Goal: Transaction & Acquisition: Book appointment/travel/reservation

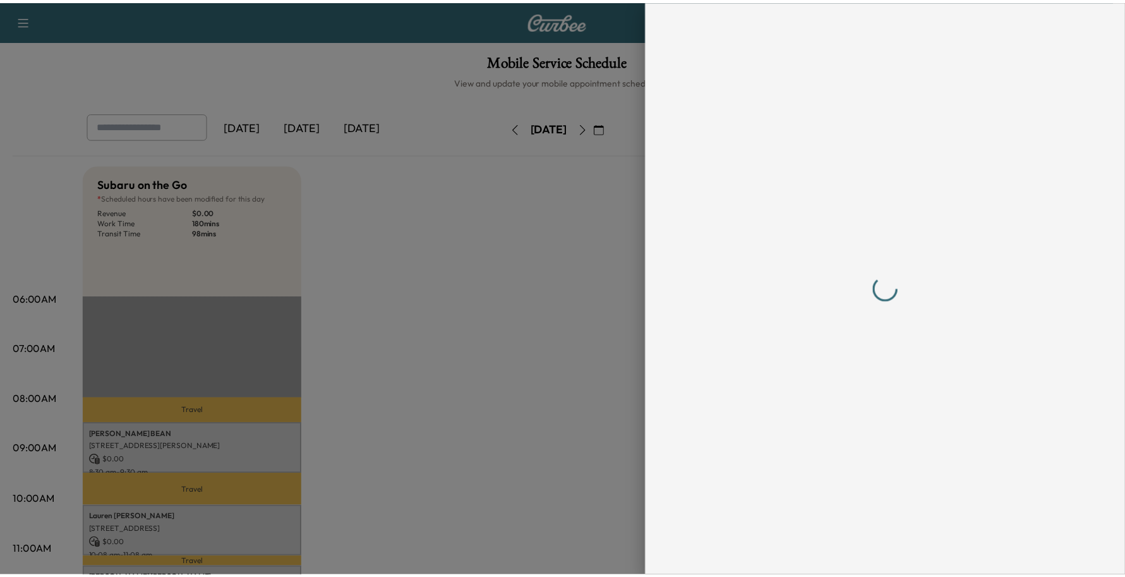
scroll to position [158, 0]
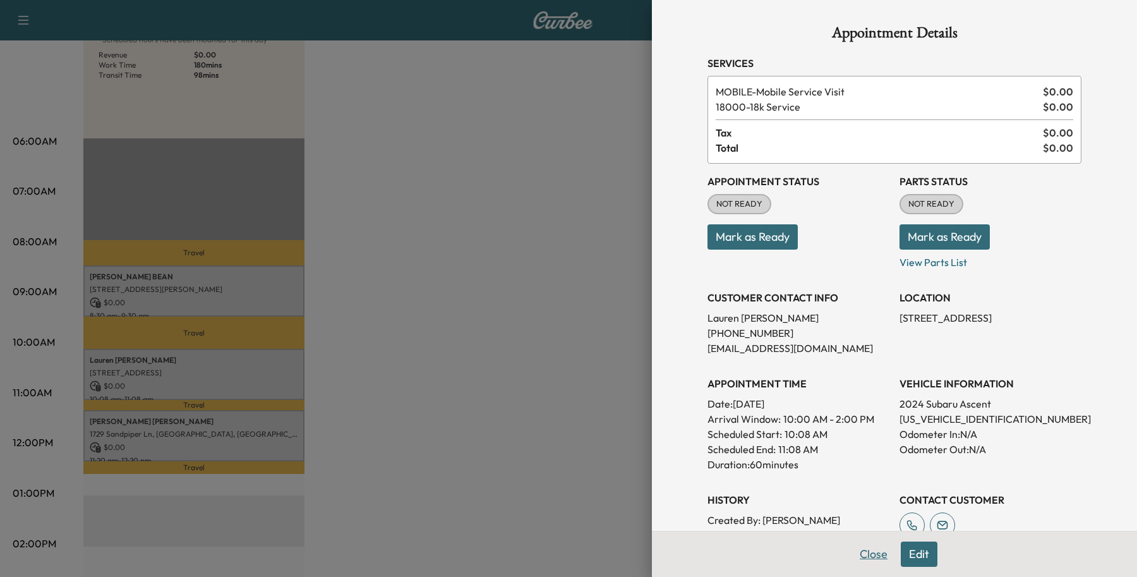
click at [852, 548] on button "Close" at bounding box center [874, 553] width 44 height 25
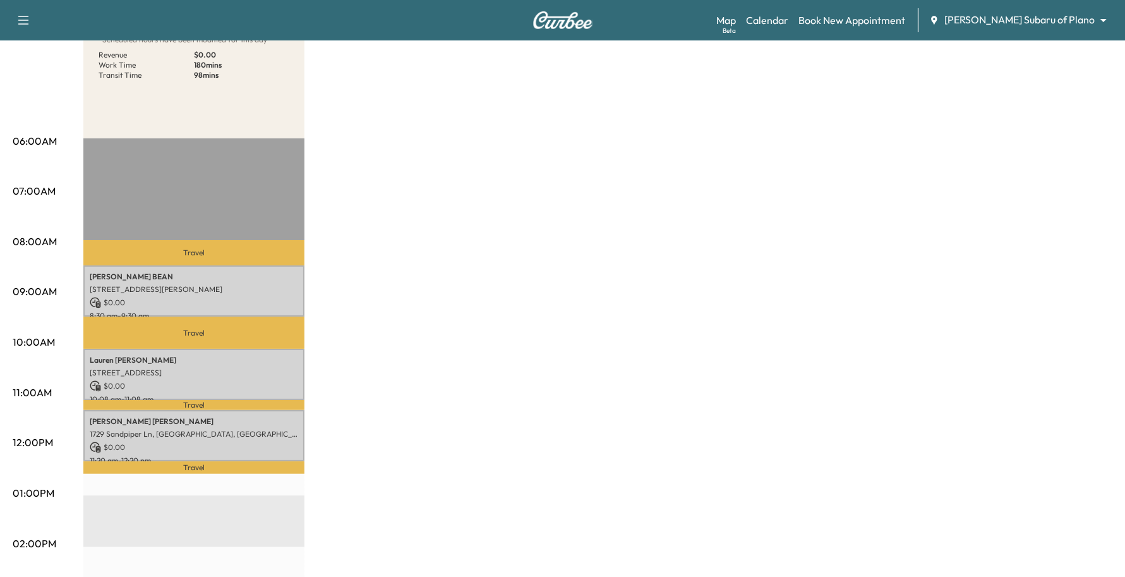
click at [1052, 29] on div "Map Beta Calendar Book New Appointment [PERSON_NAME] Subaru of Plano ******** ​" at bounding box center [915, 20] width 399 height 24
click at [1049, 24] on body "Support Log Out Map Beta Calendar Book New Appointment [PERSON_NAME] Subaru of …" at bounding box center [562, 130] width 1125 height 577
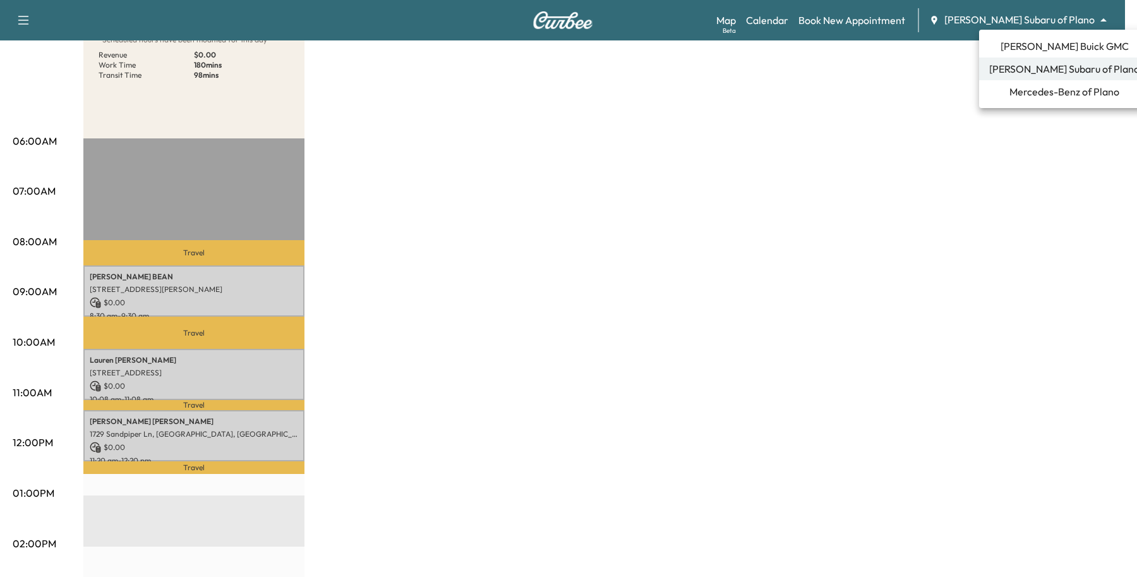
click at [1034, 45] on span "[PERSON_NAME] Buick GMC" at bounding box center [1065, 46] width 128 height 15
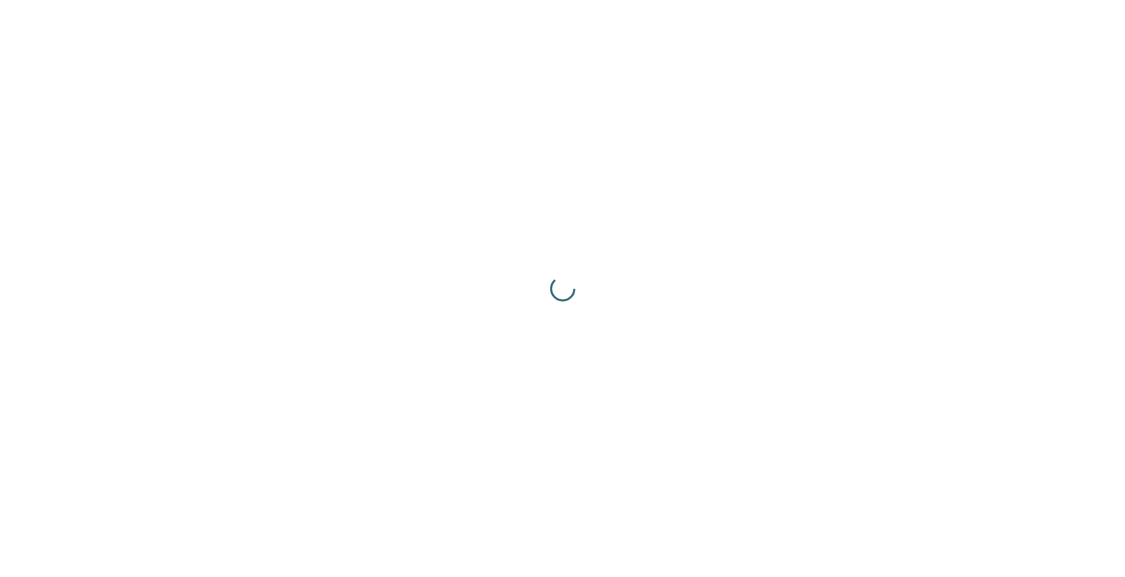
scroll to position [0, 0]
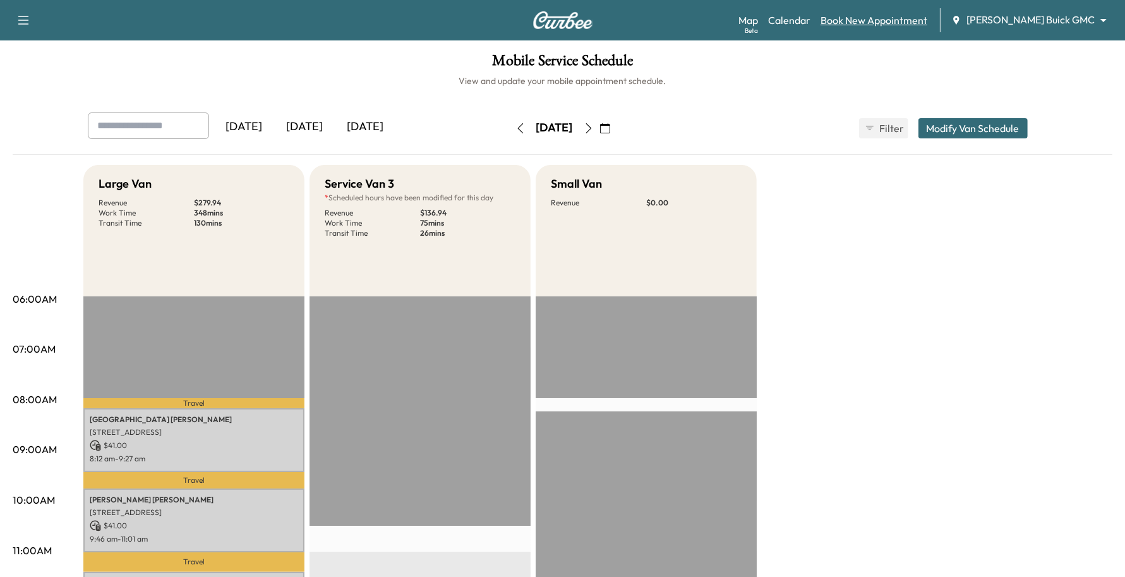
click at [924, 20] on link "Book New Appointment" at bounding box center [874, 20] width 107 height 15
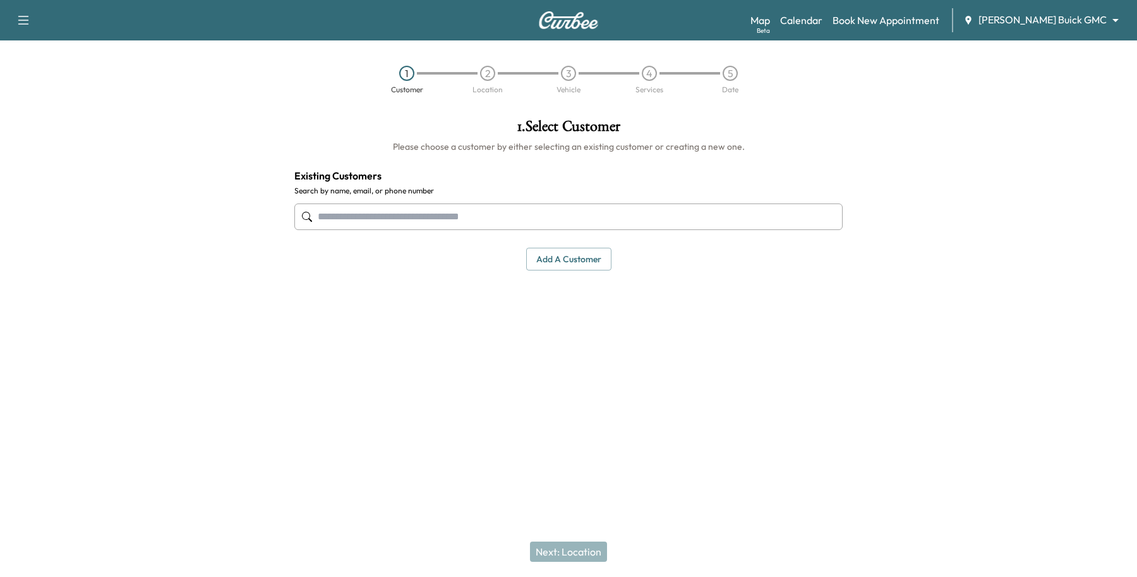
paste input "**********"
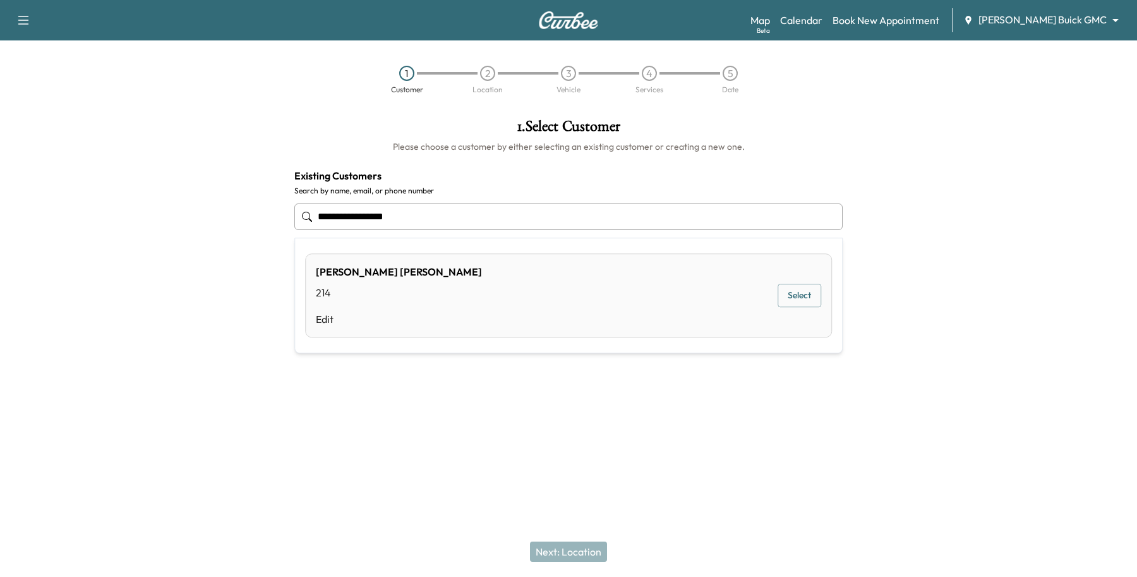
type input "**********"
click at [263, 416] on div at bounding box center [568, 417] width 1137 height 40
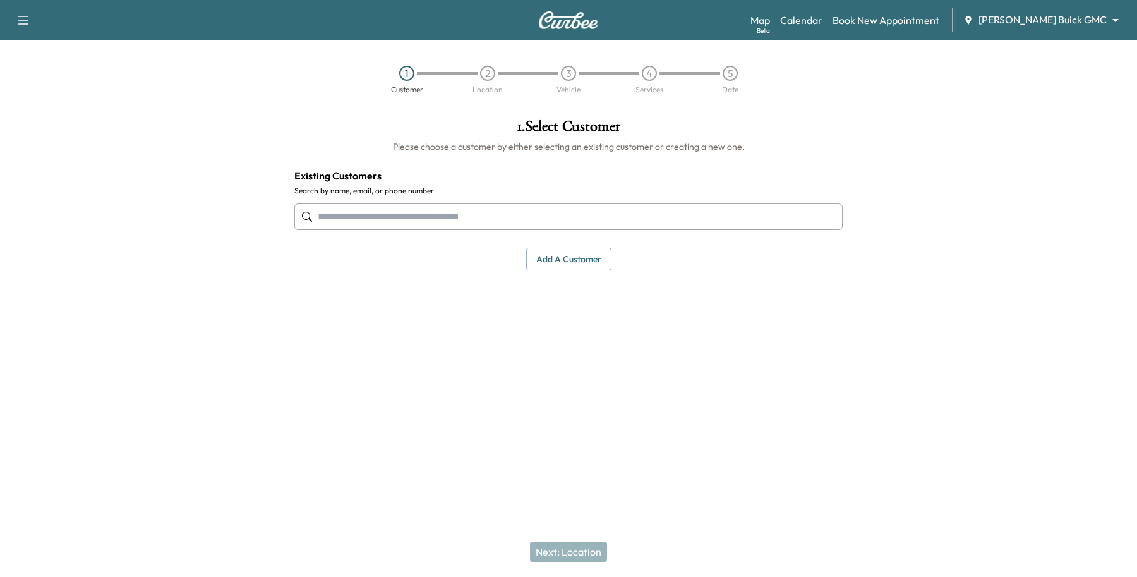
click at [522, 220] on input "text" at bounding box center [568, 216] width 548 height 27
paste input "**********"
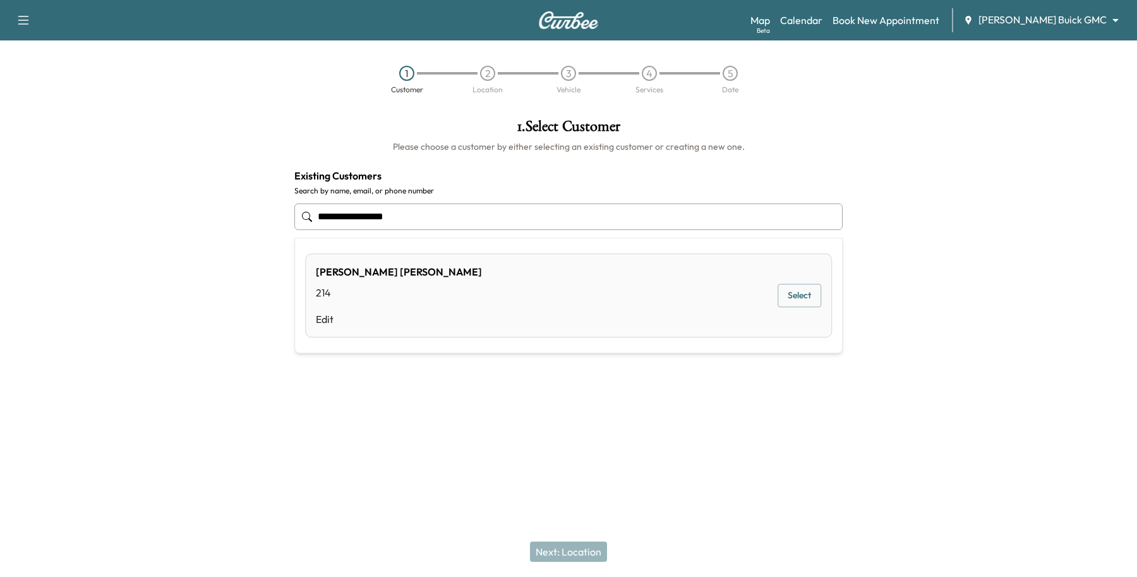
type input "**********"
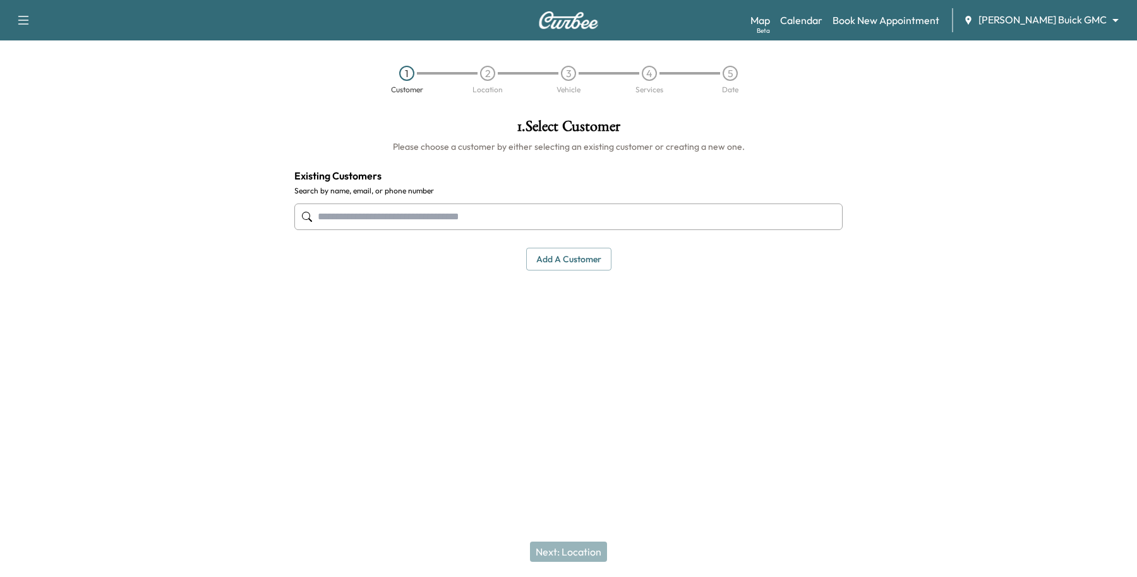
drag, startPoint x: 766, startPoint y: 437, endPoint x: 730, endPoint y: 395, distance: 56.0
click at [768, 436] on div at bounding box center [568, 417] width 1137 height 40
click at [593, 256] on button "Add a customer" at bounding box center [568, 259] width 85 height 23
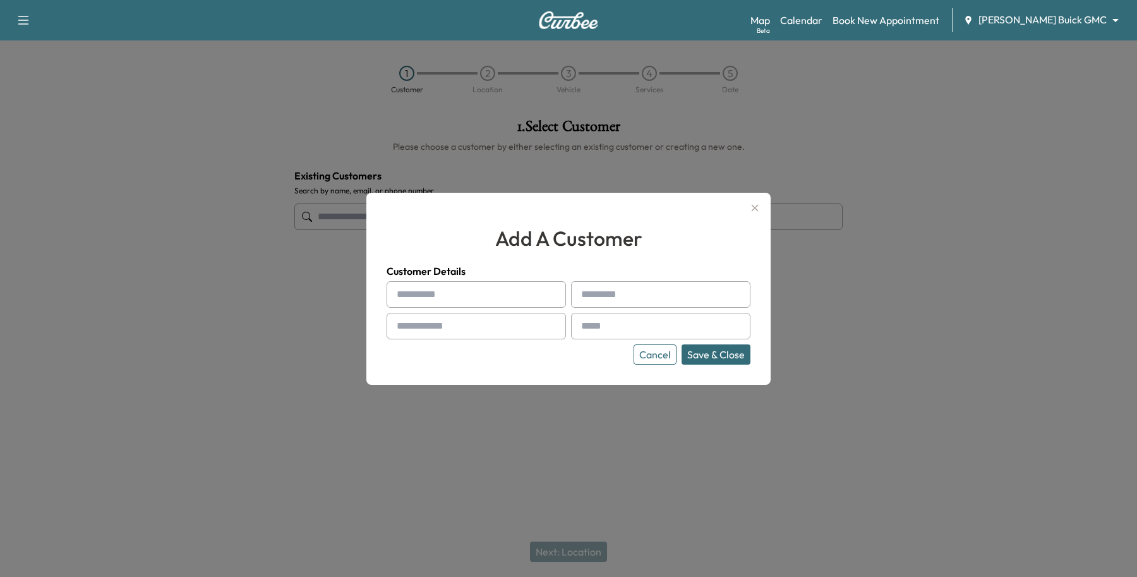
click at [443, 301] on input "text" at bounding box center [476, 294] width 179 height 27
type input "*****"
type input "******"
click at [449, 332] on input "text" at bounding box center [476, 326] width 179 height 27
type input "**********"
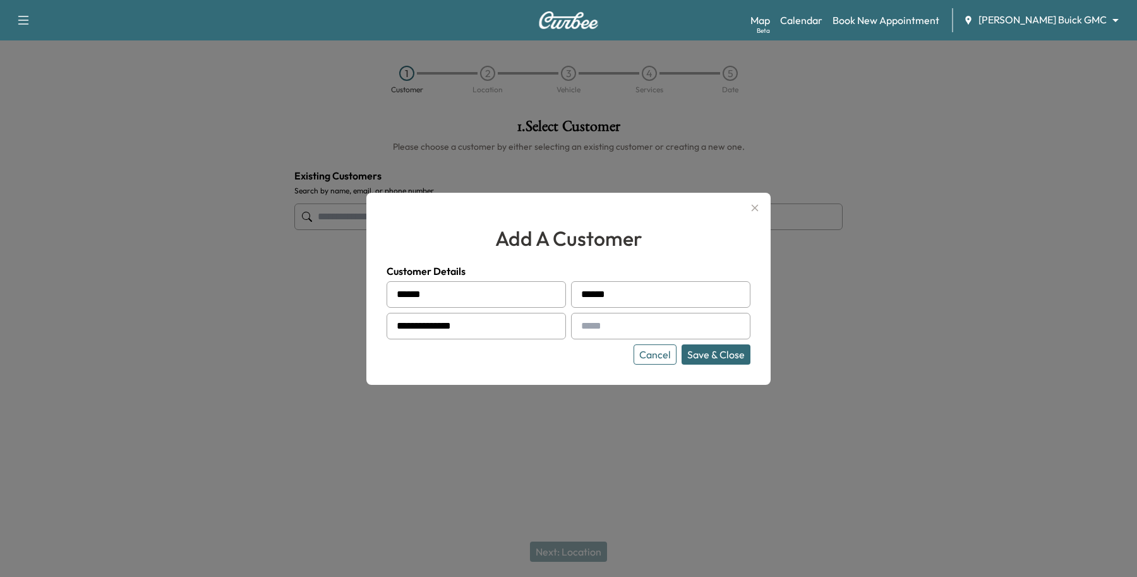
click at [641, 327] on input "text" at bounding box center [660, 326] width 179 height 27
type input "**********"
click at [699, 353] on button "Save & Close" at bounding box center [716, 354] width 69 height 20
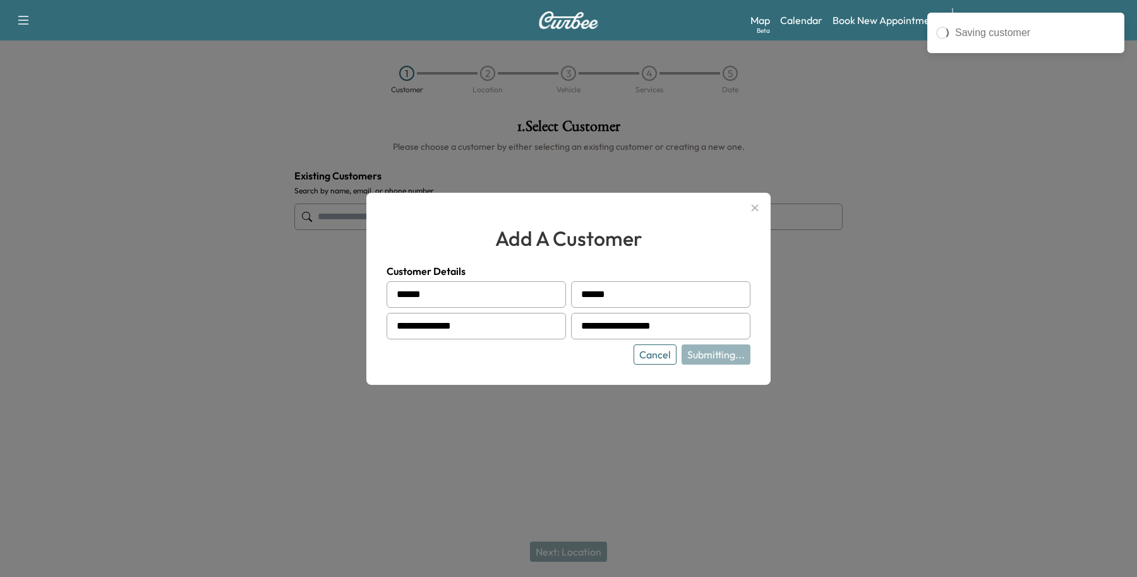
type input "**********"
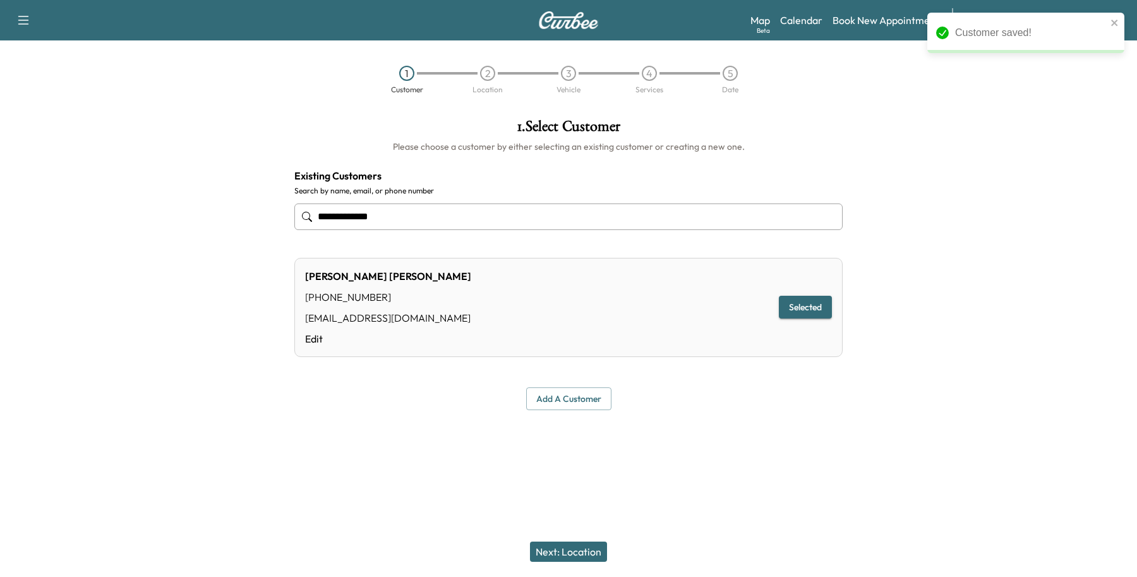
click at [595, 550] on button "Next: Location" at bounding box center [568, 551] width 77 height 20
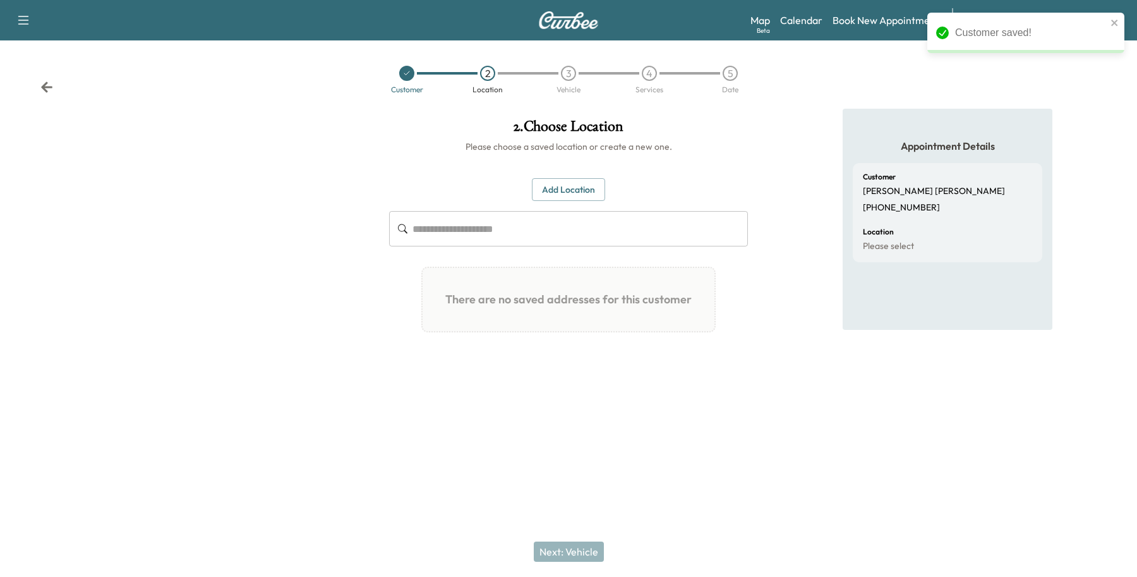
click at [581, 187] on button "Add Location" at bounding box center [568, 189] width 73 height 23
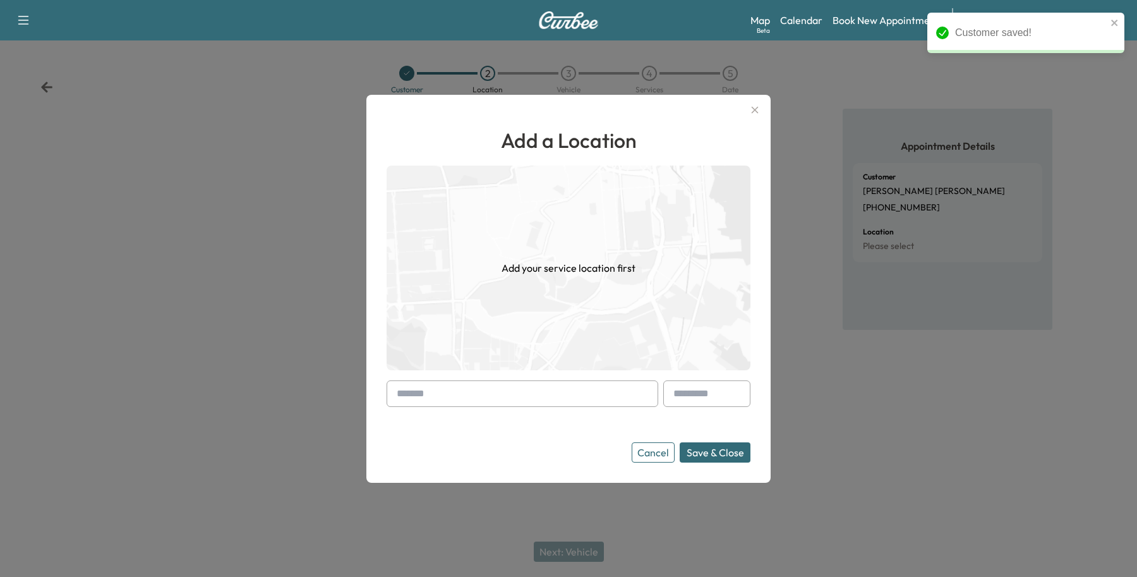
click at [440, 390] on input "text" at bounding box center [523, 393] width 272 height 27
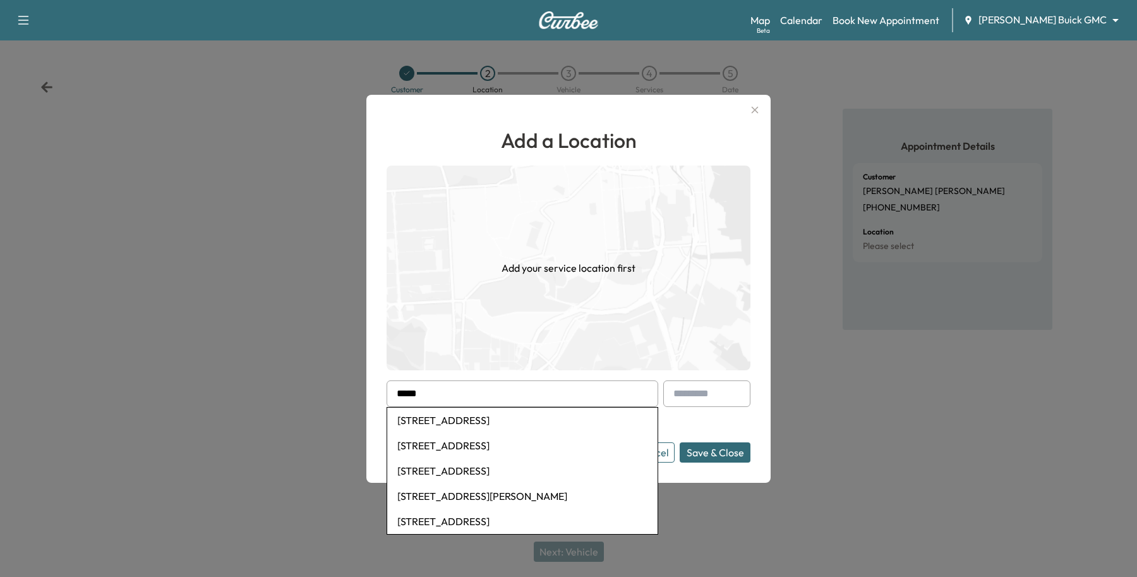
click at [469, 447] on li "[STREET_ADDRESS]" at bounding box center [522, 445] width 270 height 25
type input "**********"
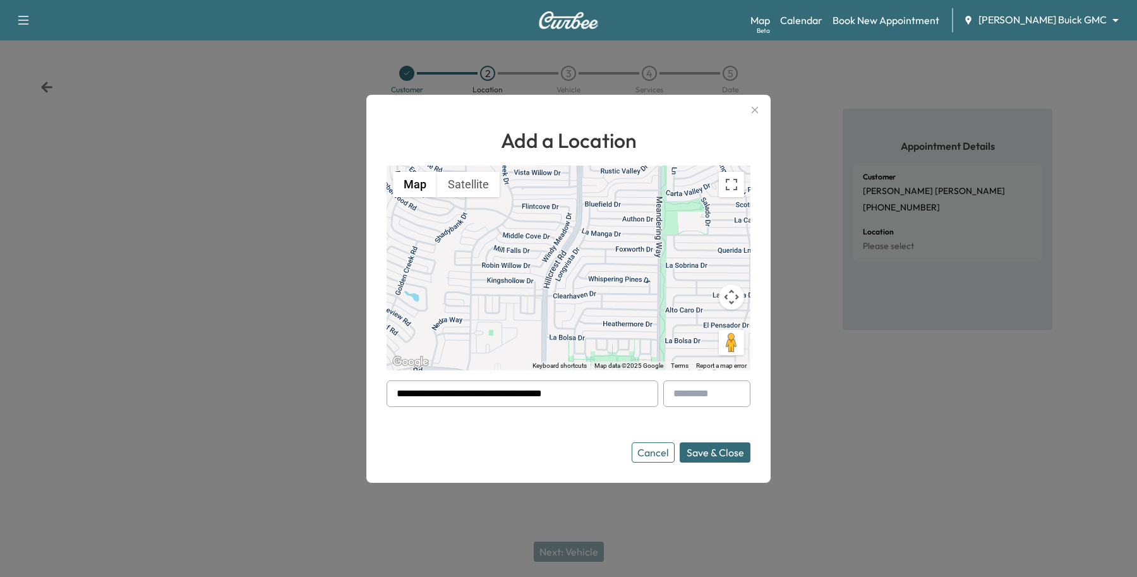
click at [694, 456] on button "Save & Close" at bounding box center [715, 452] width 71 height 20
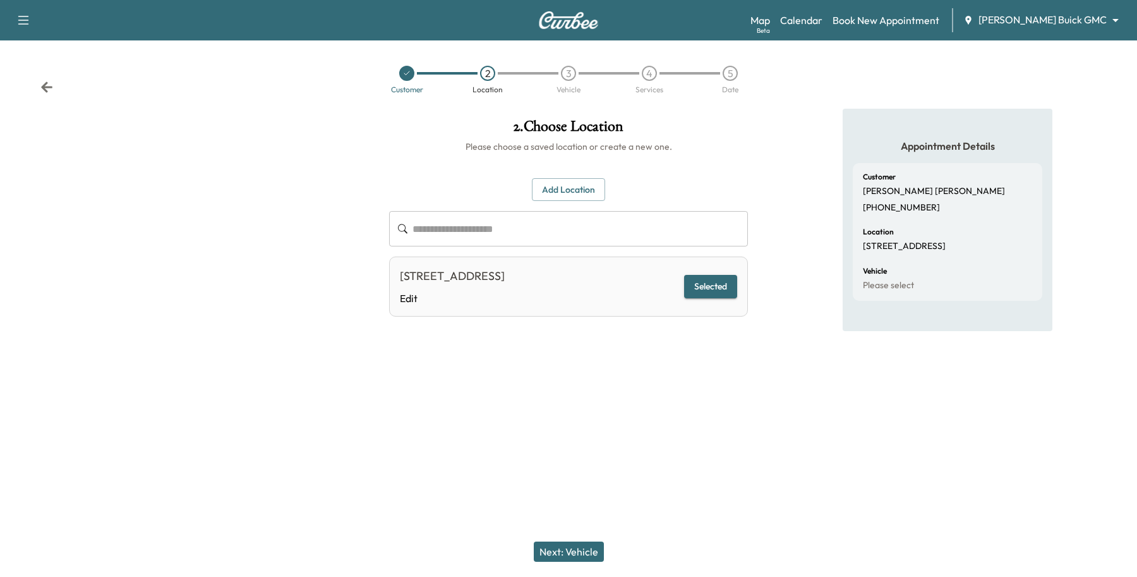
click at [593, 546] on button "Next: Vehicle" at bounding box center [569, 551] width 70 height 20
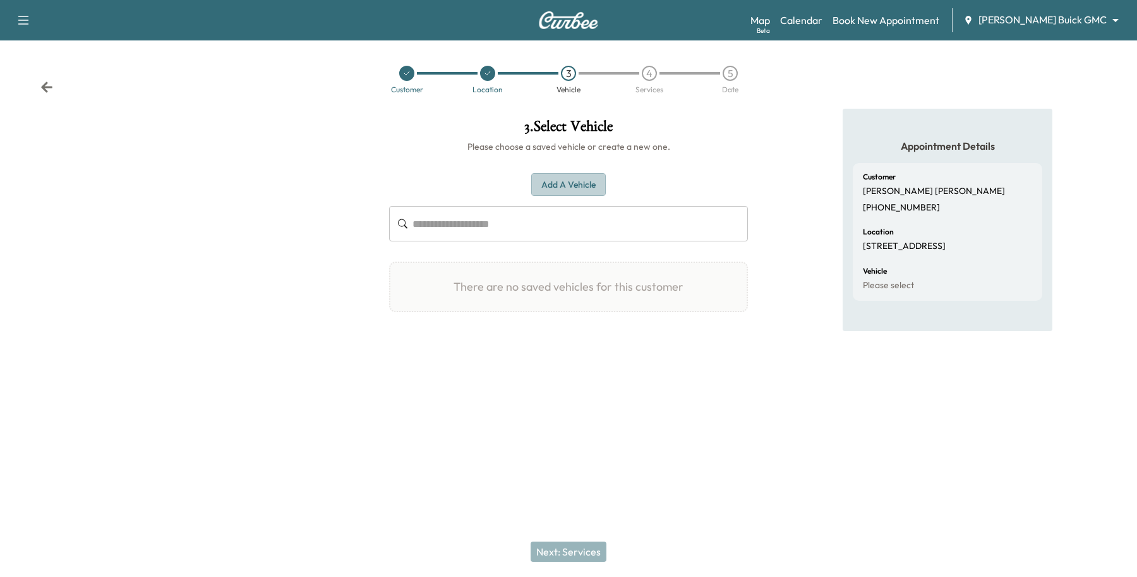
click at [572, 184] on button "Add a Vehicle" at bounding box center [568, 184] width 75 height 23
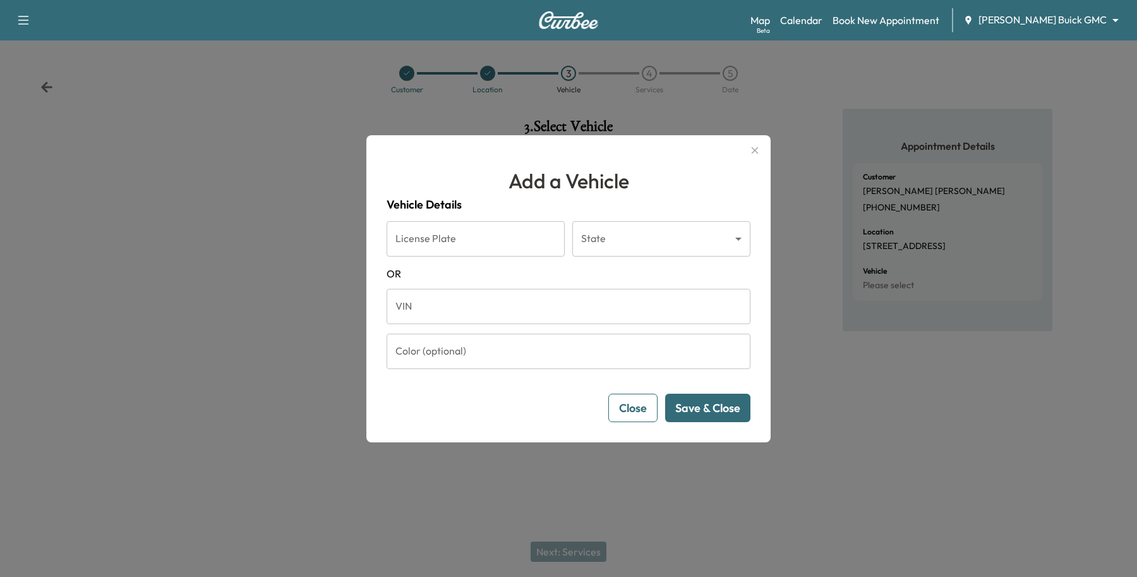
click at [462, 311] on input "VIN" at bounding box center [569, 306] width 364 height 35
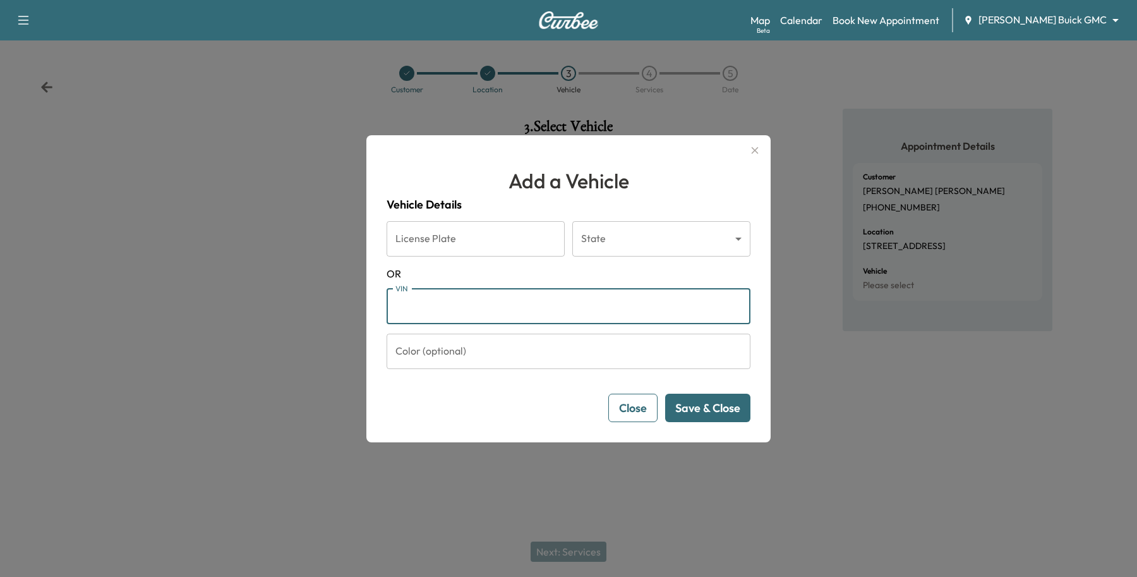
paste input "**********"
type input "**********"
click at [711, 415] on button "Save & Close" at bounding box center [707, 408] width 85 height 28
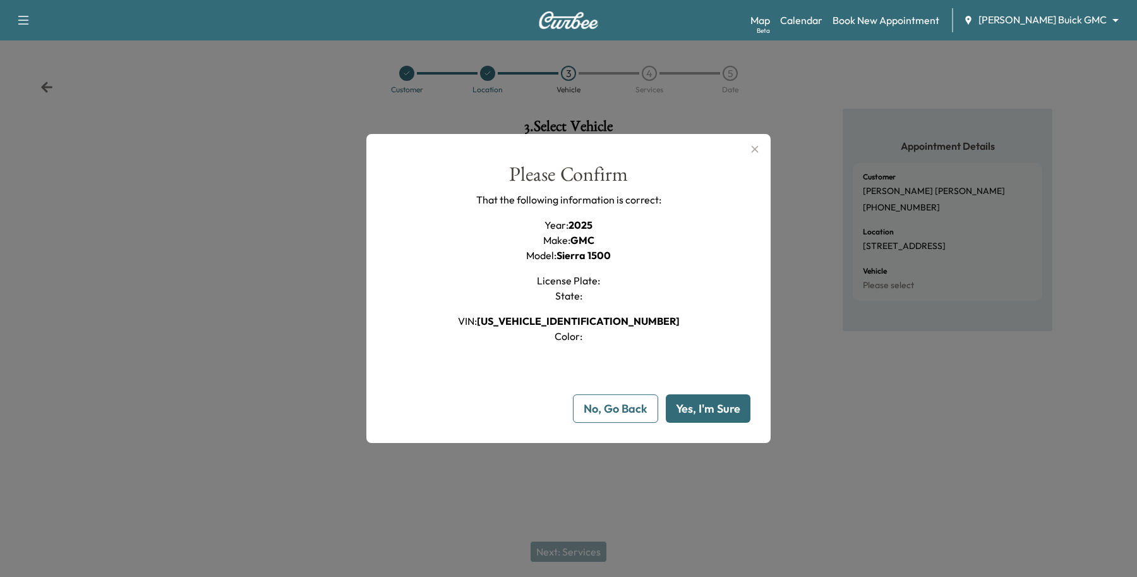
click at [725, 399] on button "Yes, I'm Sure" at bounding box center [708, 408] width 85 height 28
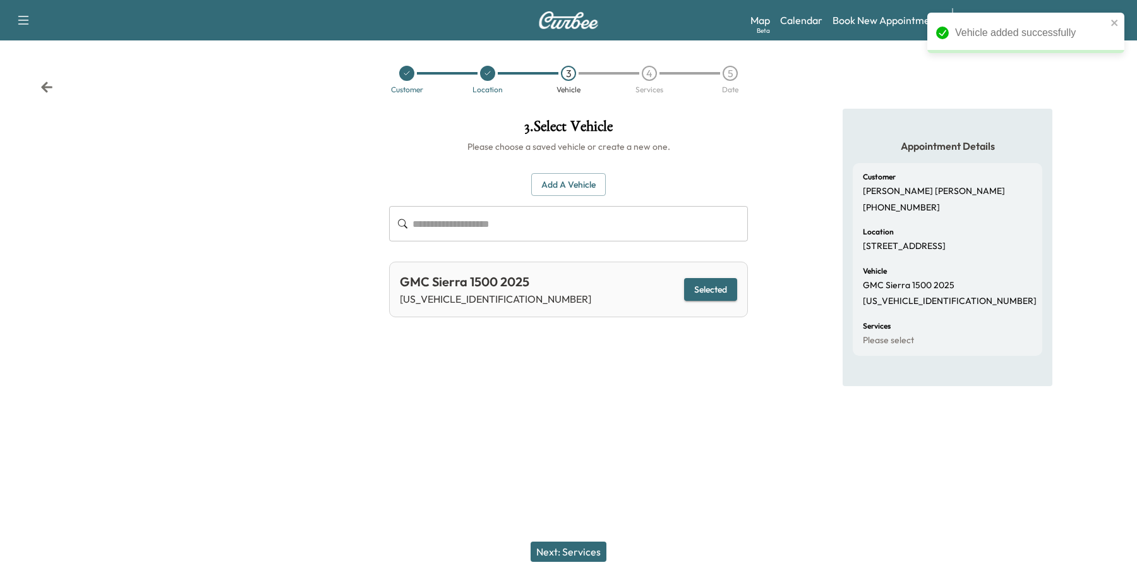
click at [564, 551] on button "Next: Services" at bounding box center [569, 551] width 76 height 20
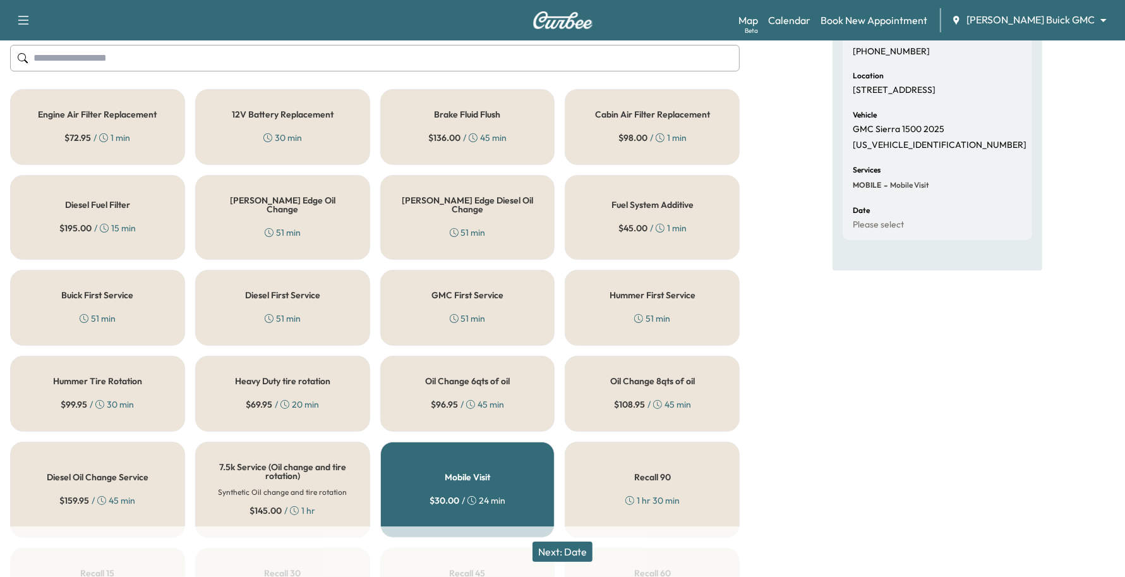
scroll to position [158, 0]
drag, startPoint x: 402, startPoint y: 307, endPoint x: 403, endPoint y: 315, distance: 7.6
click at [403, 305] on div "GMC First Service 51 min" at bounding box center [467, 306] width 175 height 76
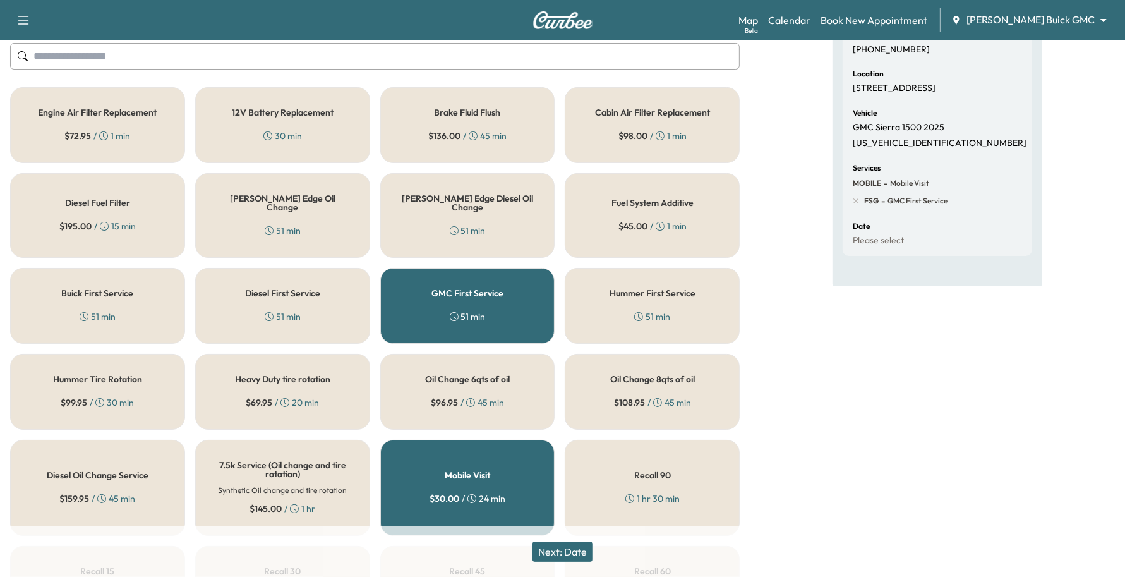
click at [569, 550] on button "Next: Date" at bounding box center [563, 551] width 60 height 20
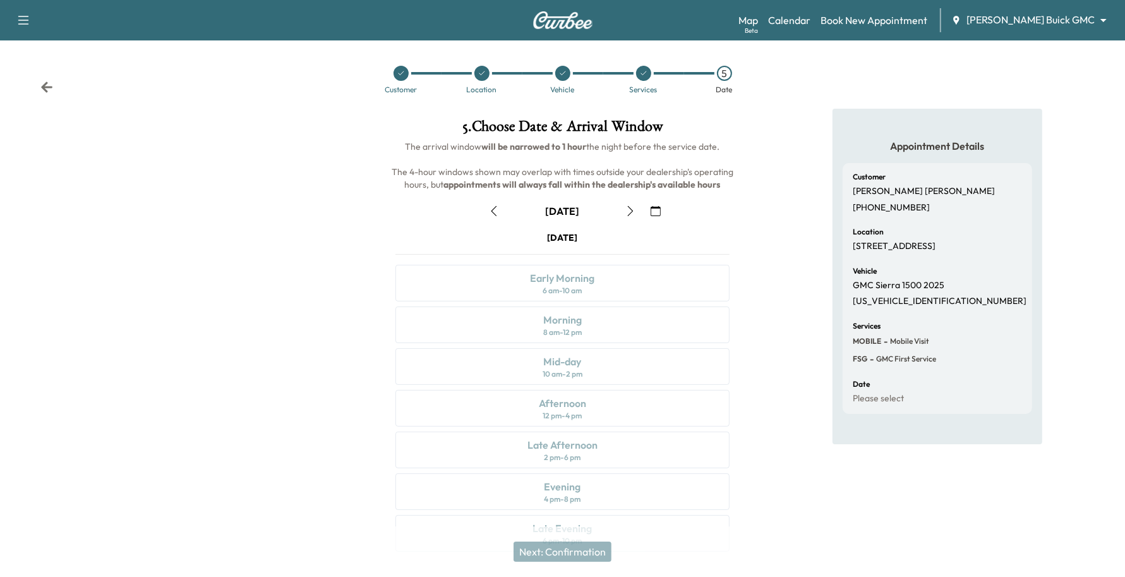
click at [655, 208] on icon "button" at bounding box center [656, 211] width 10 height 10
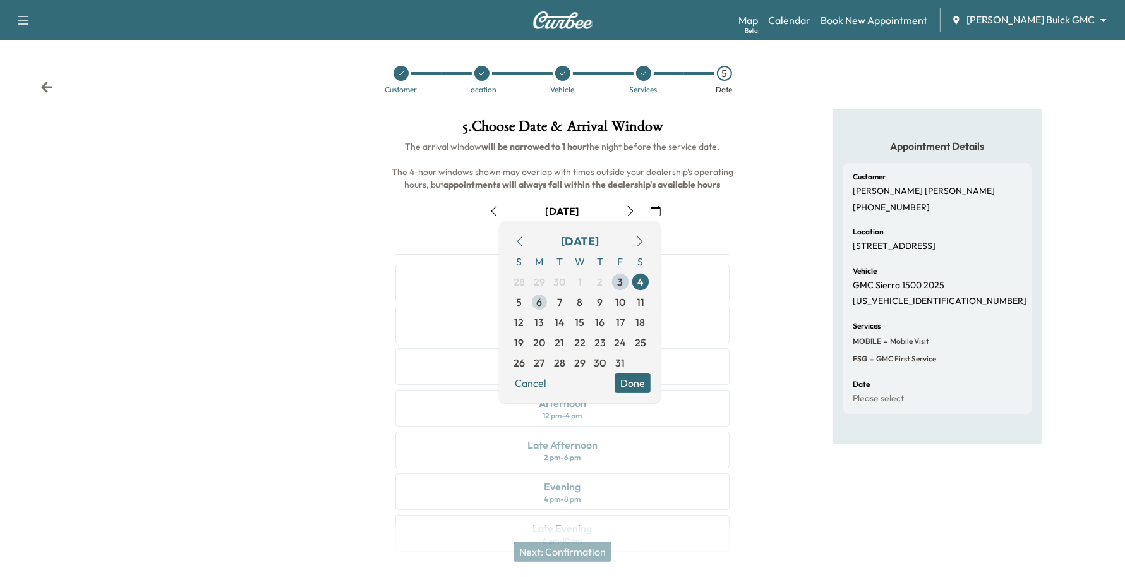
click at [533, 305] on span "6" at bounding box center [539, 302] width 20 height 20
click at [637, 386] on button "Done" at bounding box center [633, 383] width 36 height 20
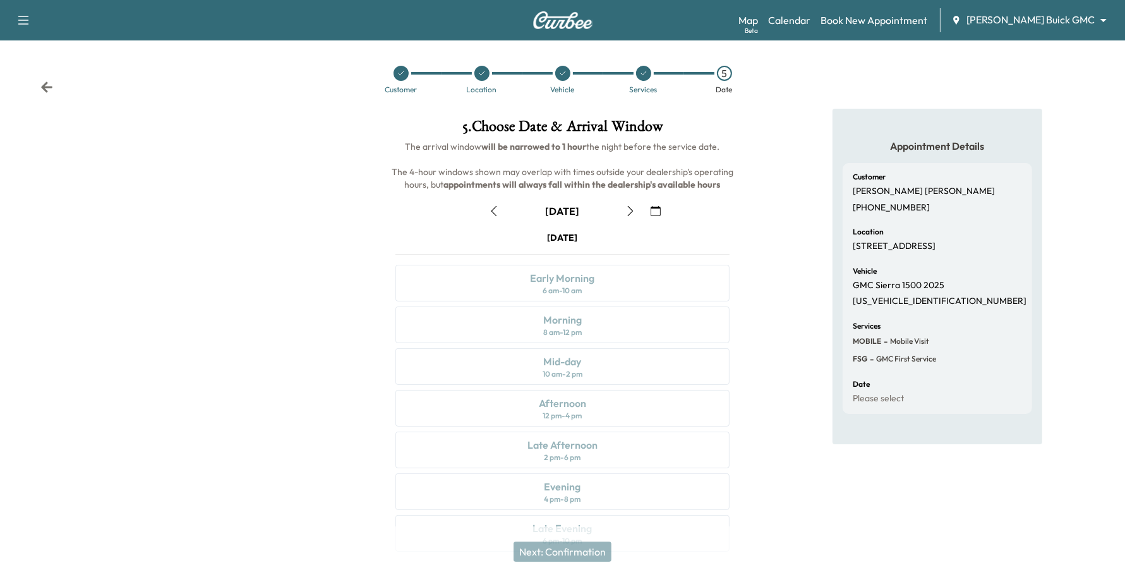
click at [638, 212] on button "button" at bounding box center [630, 211] width 21 height 20
click at [588, 322] on div "Morning 8 am - 12 pm" at bounding box center [562, 324] width 335 height 37
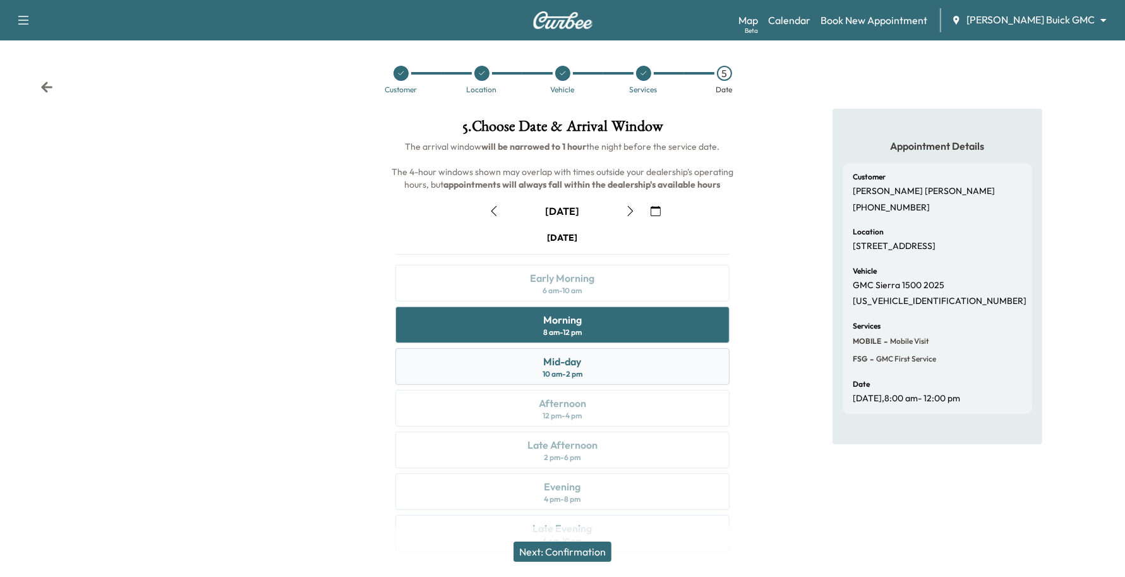
click at [615, 380] on div "Mid-day 10 am - 2 pm" at bounding box center [562, 366] width 335 height 37
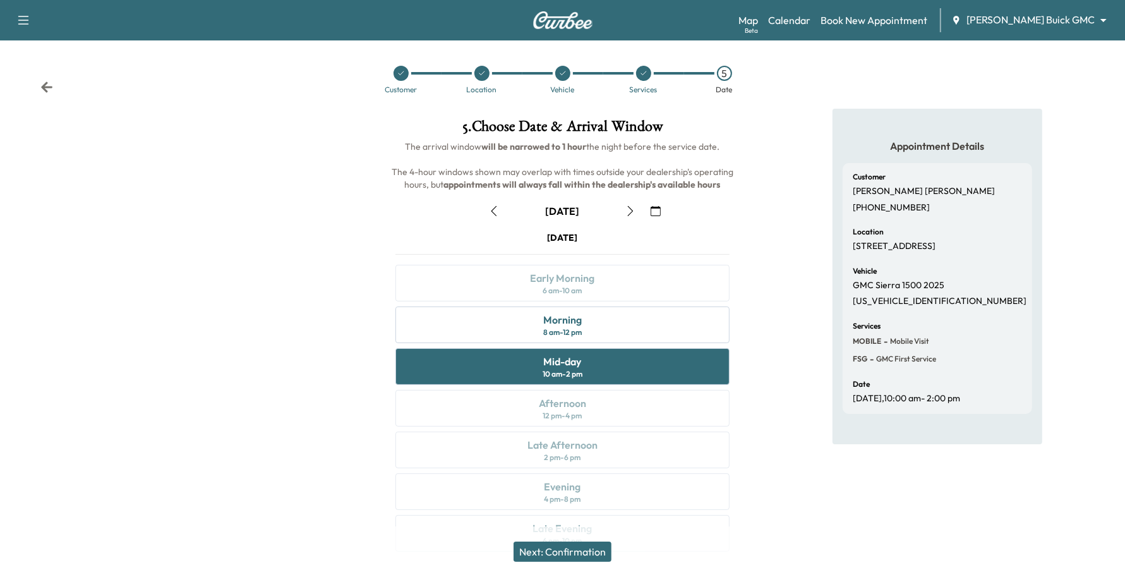
click at [612, 555] on button "Next: Confirmation" at bounding box center [563, 551] width 98 height 20
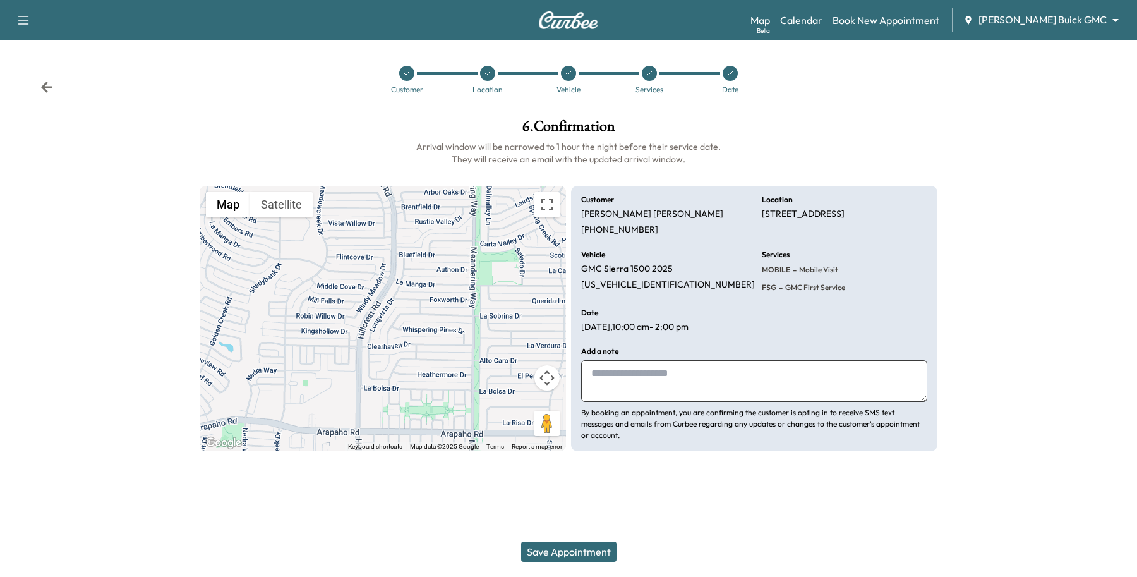
click at [595, 550] on button "Save Appointment" at bounding box center [568, 551] width 95 height 20
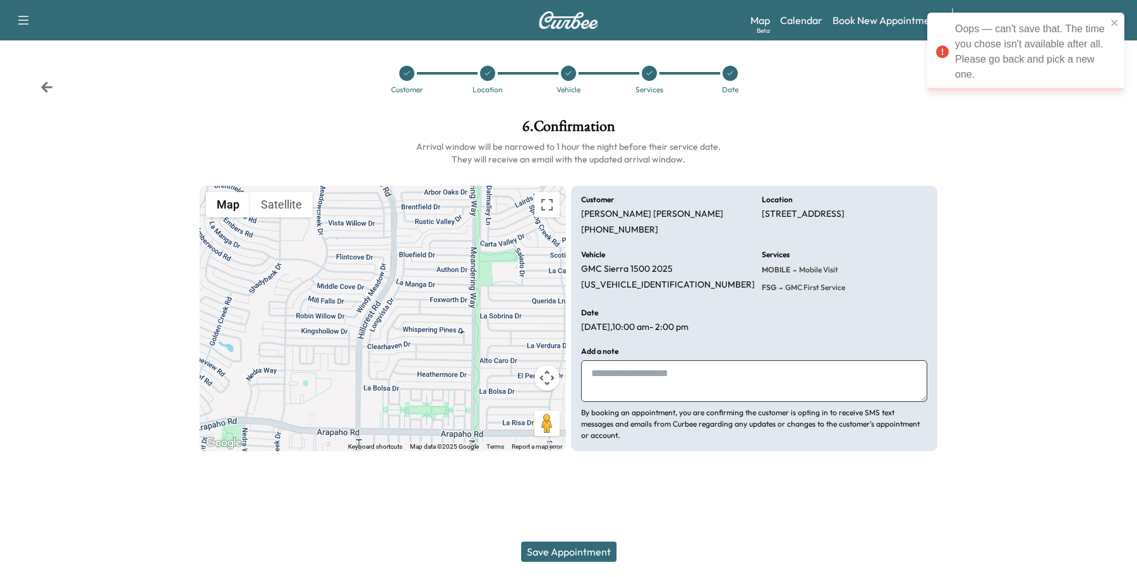
click at [731, 73] on icon at bounding box center [730, 73] width 5 height 4
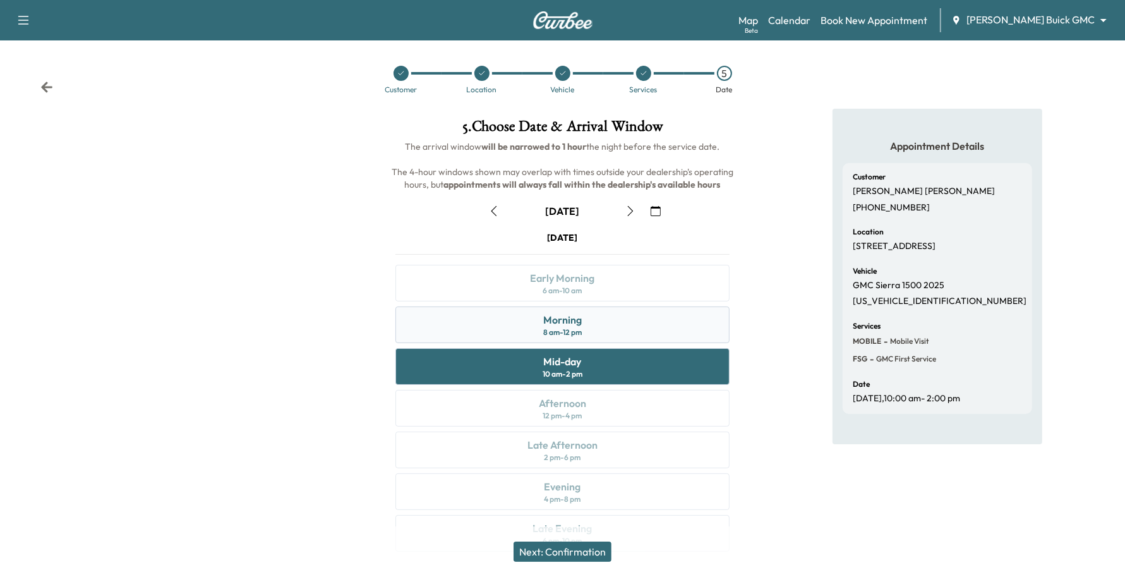
click at [596, 327] on div "Morning 8 am - 12 pm" at bounding box center [562, 324] width 335 height 37
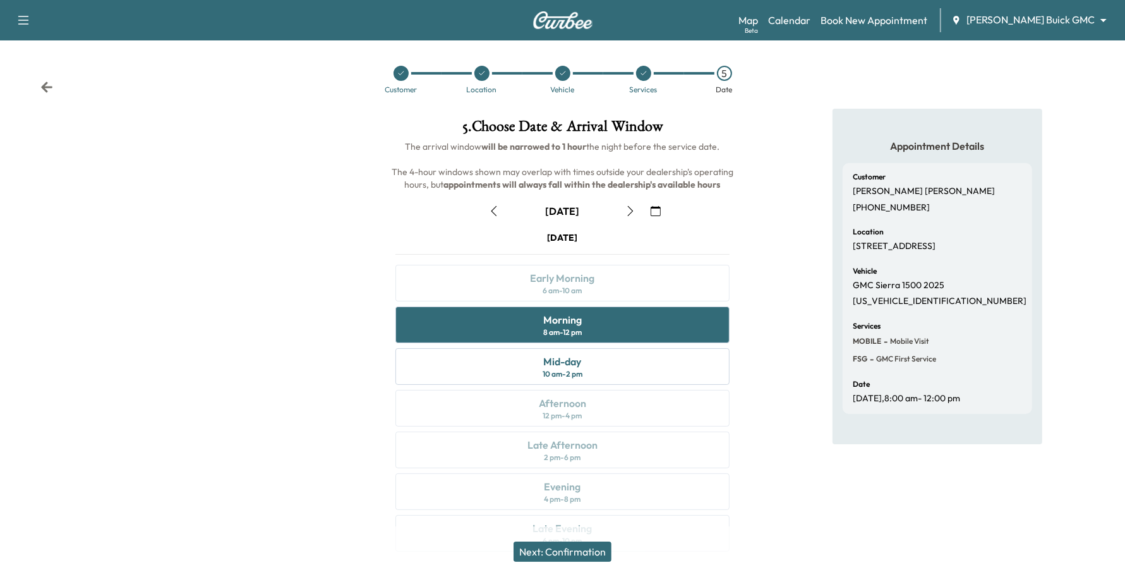
click at [580, 543] on button "Next: Confirmation" at bounding box center [563, 551] width 98 height 20
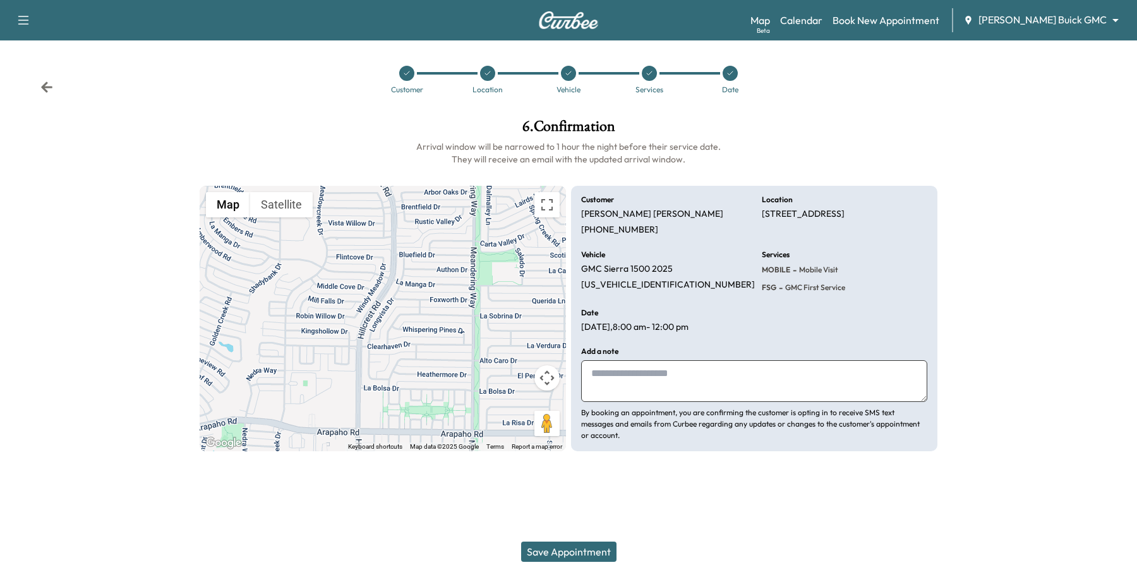
click at [580, 543] on button "Save Appointment" at bounding box center [568, 551] width 95 height 20
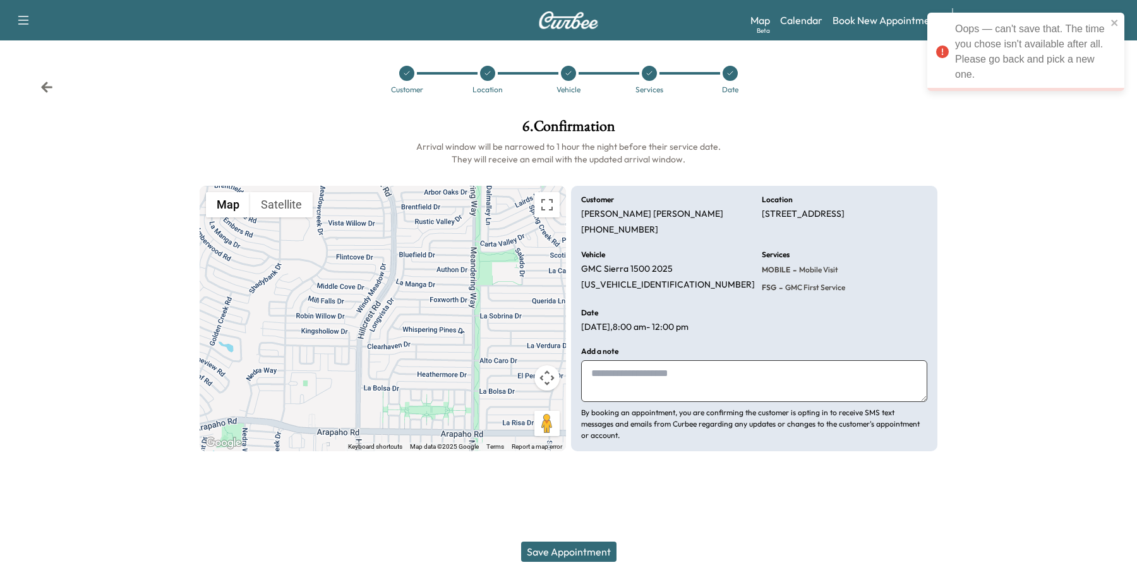
click at [648, 86] on div "Services" at bounding box center [650, 90] width 28 height 8
click at [646, 73] on icon at bounding box center [650, 73] width 8 height 8
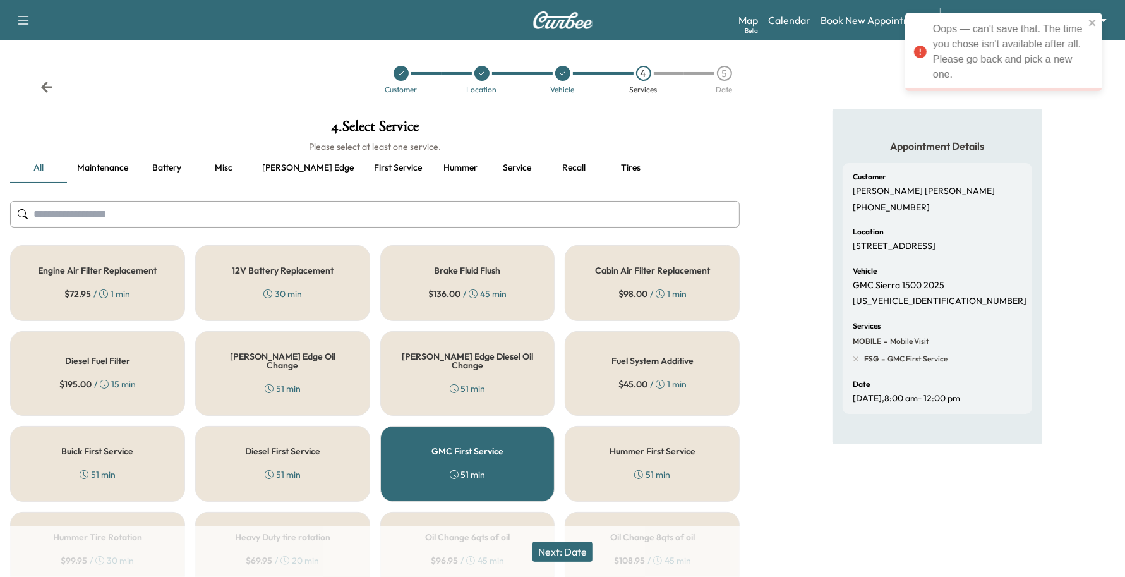
click at [731, 79] on div "5" at bounding box center [724, 73] width 81 height 15
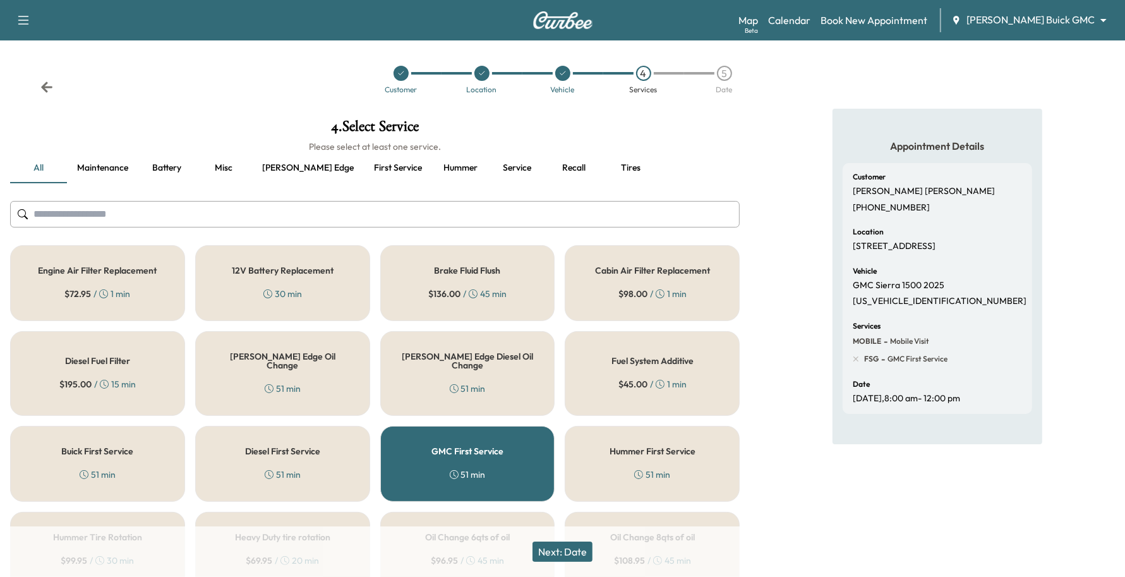
click at [727, 75] on div "5" at bounding box center [724, 73] width 15 height 15
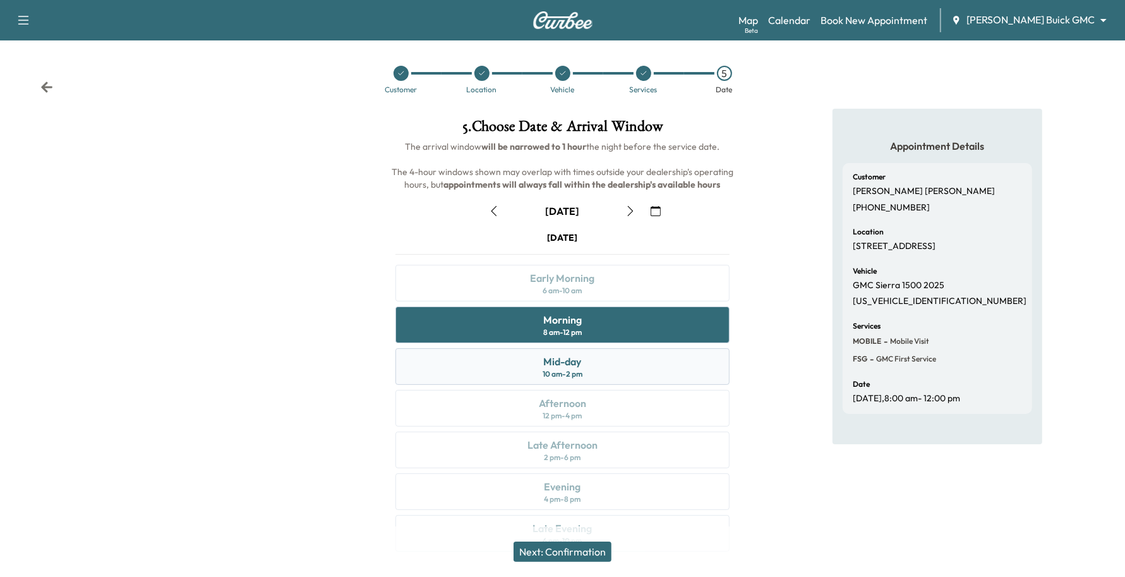
click at [596, 378] on div "Mid-day 10 am - 2 pm" at bounding box center [562, 366] width 335 height 37
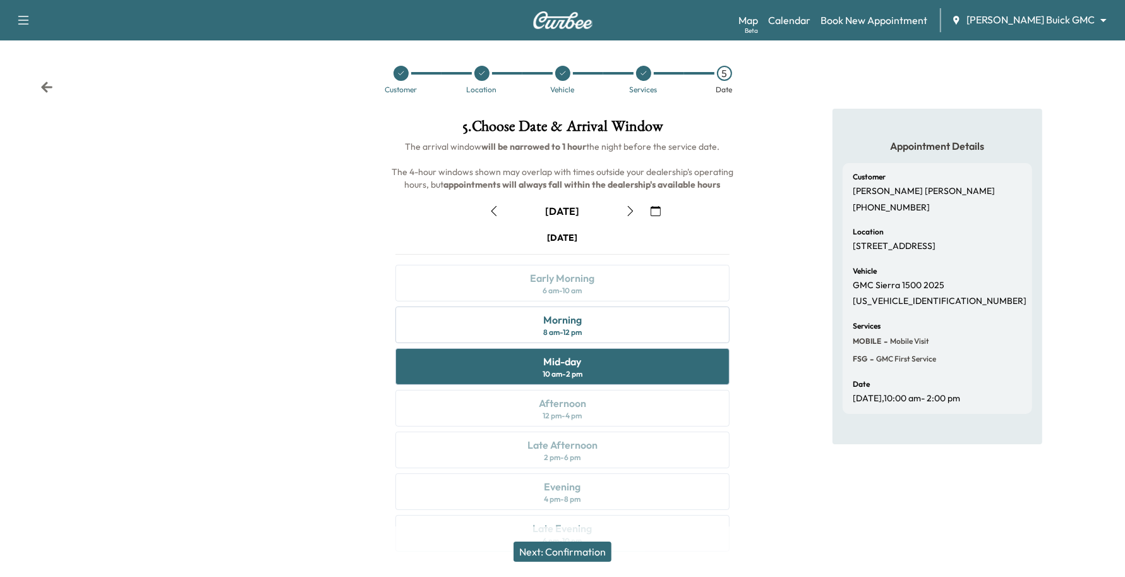
click at [582, 548] on button "Next: Confirmation" at bounding box center [563, 551] width 98 height 20
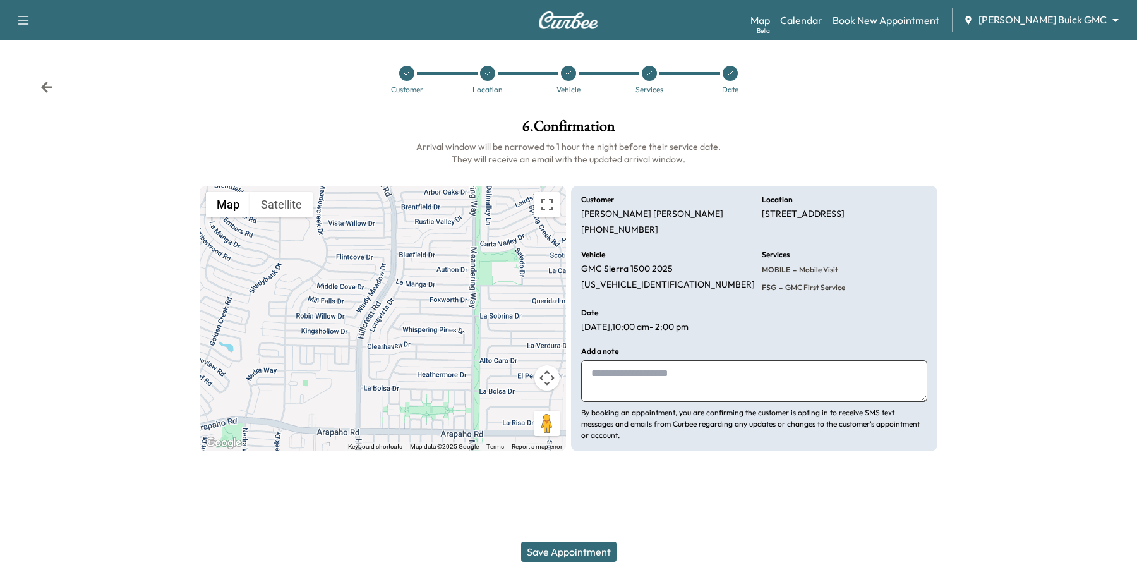
click at [591, 548] on button "Save Appointment" at bounding box center [568, 551] width 95 height 20
click at [727, 74] on div at bounding box center [730, 73] width 15 height 15
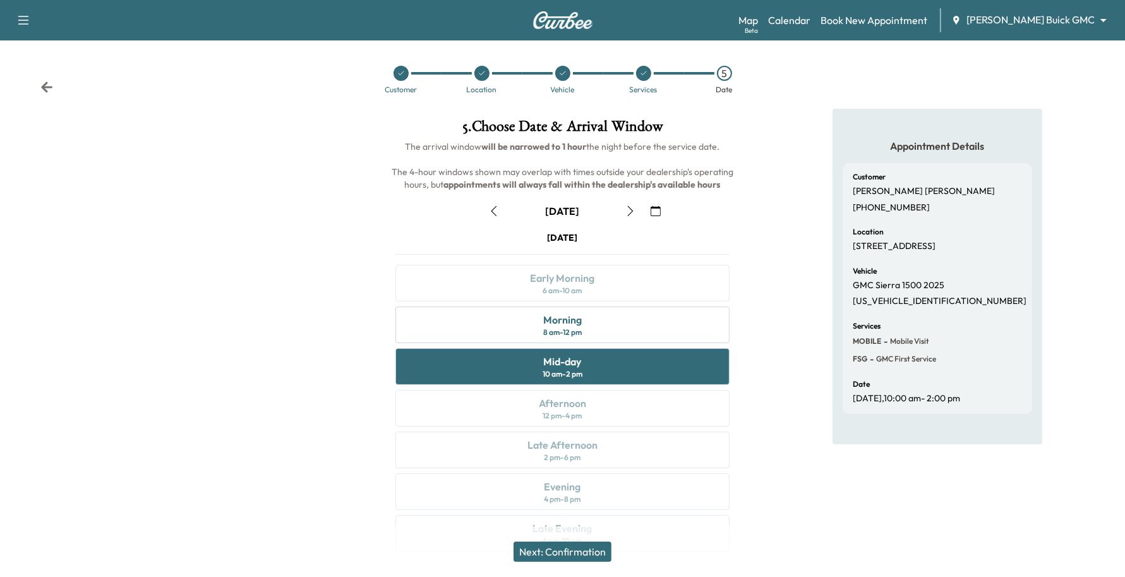
drag, startPoint x: 594, startPoint y: 545, endPoint x: 662, endPoint y: 519, distance: 72.2
click at [662, 519] on div "5 . Choose Date & Arrival Window The arrival window will be narrowed to 1 hour …" at bounding box center [562, 338] width 375 height 458
click at [600, 553] on button "Next: Confirmation" at bounding box center [563, 551] width 98 height 20
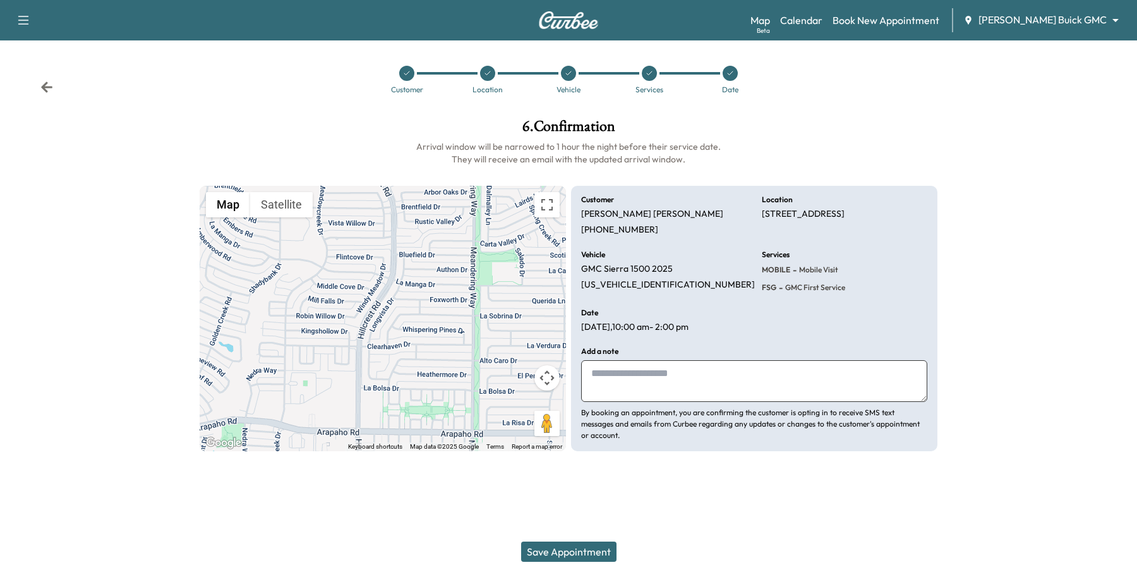
click at [600, 553] on button "Save Appointment" at bounding box center [568, 551] width 95 height 20
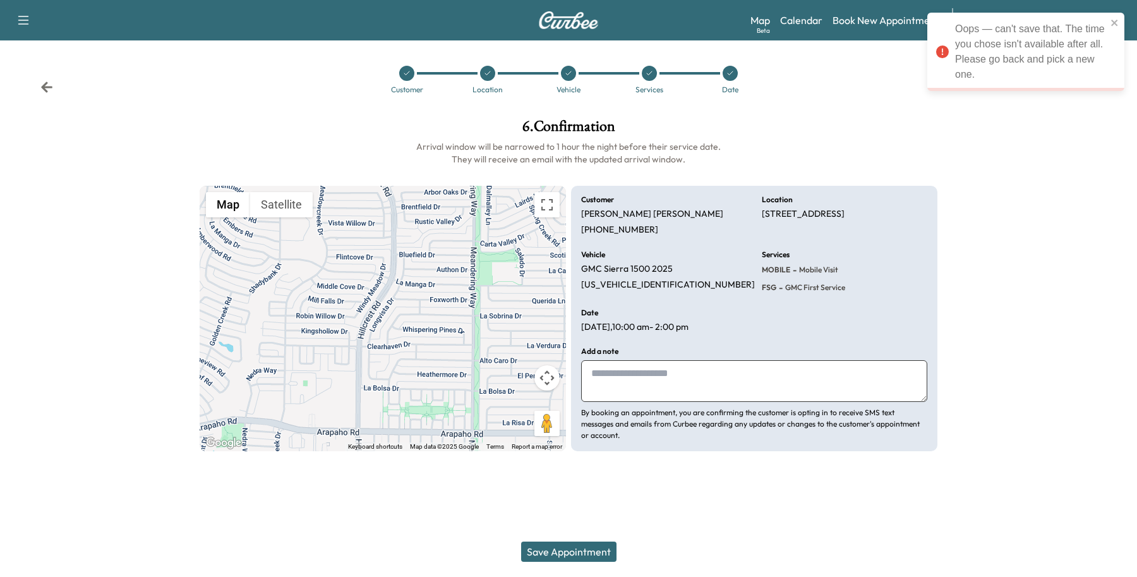
click at [724, 71] on div at bounding box center [730, 73] width 15 height 15
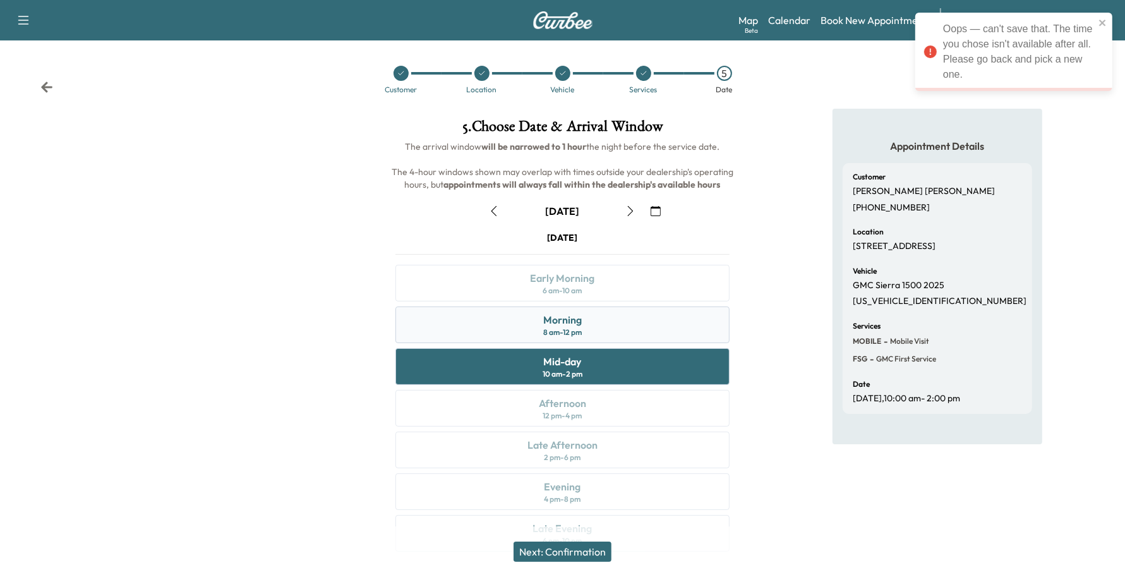
click at [579, 317] on div "Morning" at bounding box center [562, 319] width 39 height 15
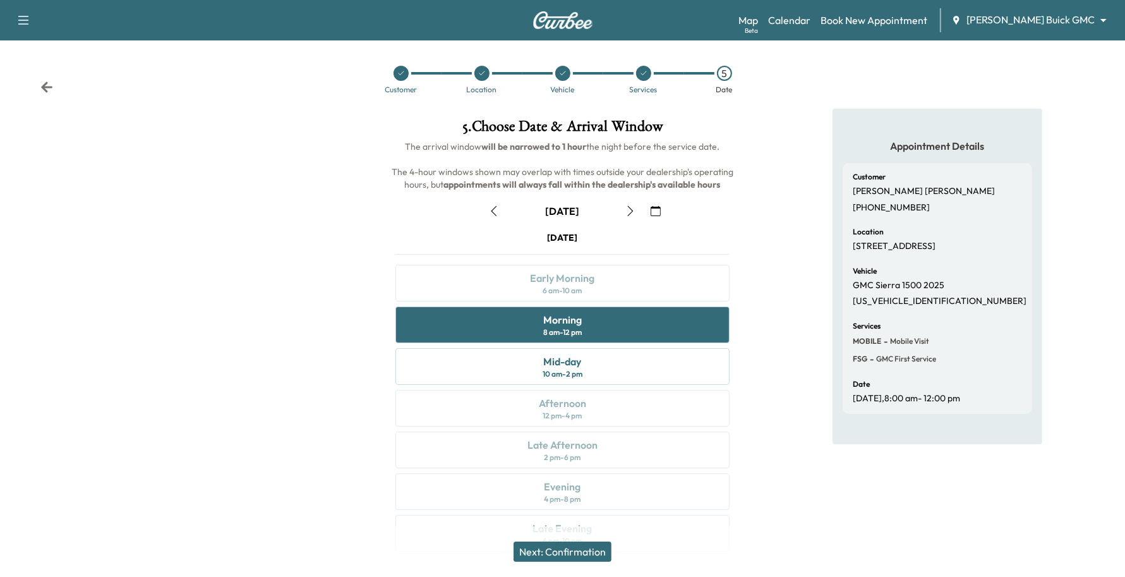
click at [579, 550] on button "Next: Confirmation" at bounding box center [563, 551] width 98 height 20
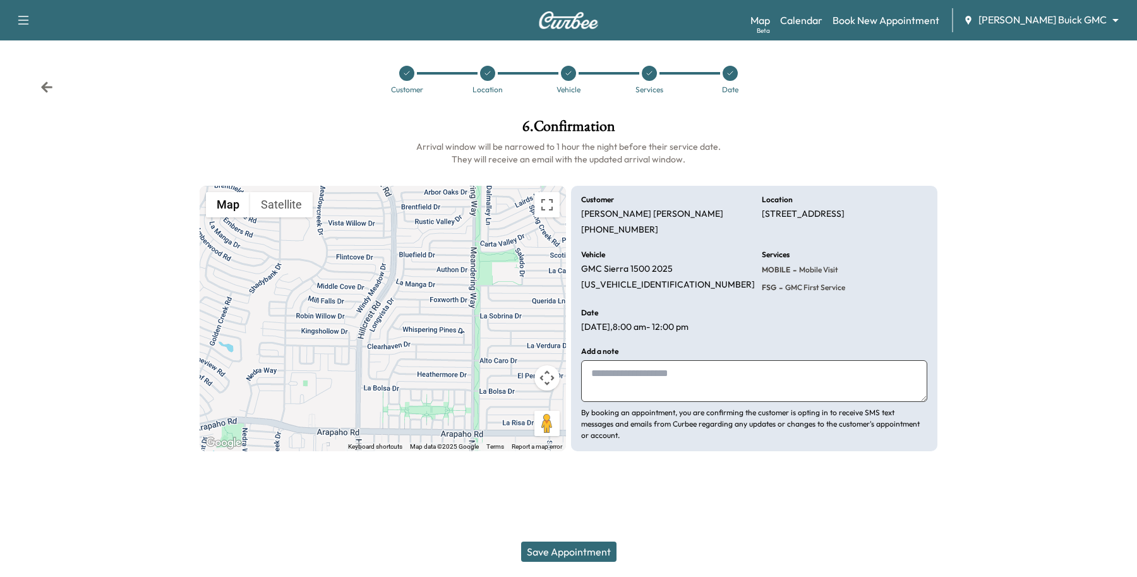
click at [586, 543] on button "Save Appointment" at bounding box center [568, 551] width 95 height 20
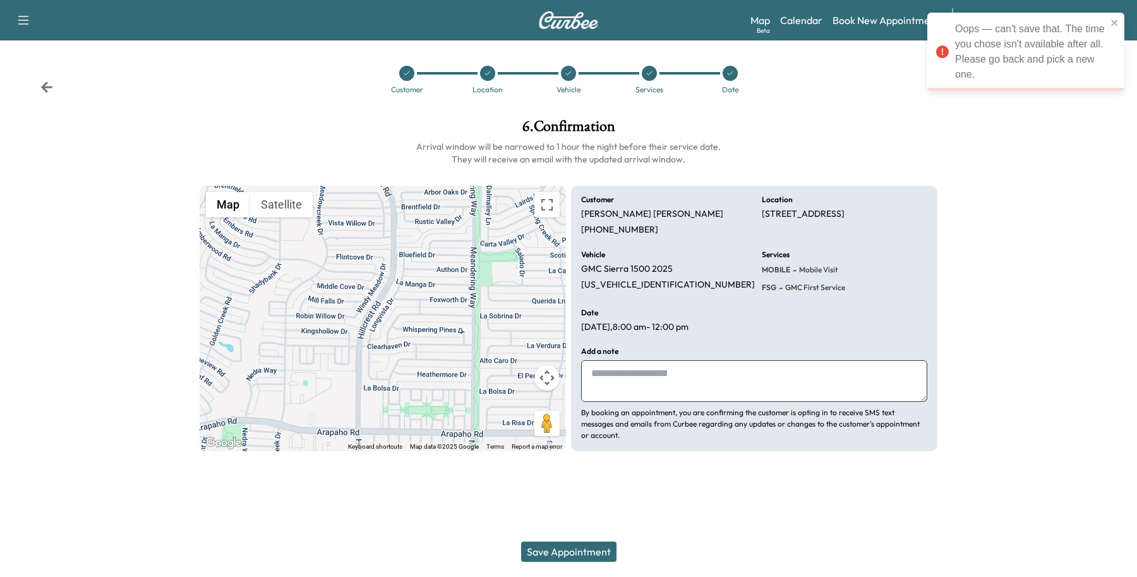
click at [732, 71] on icon at bounding box center [731, 73] width 8 height 8
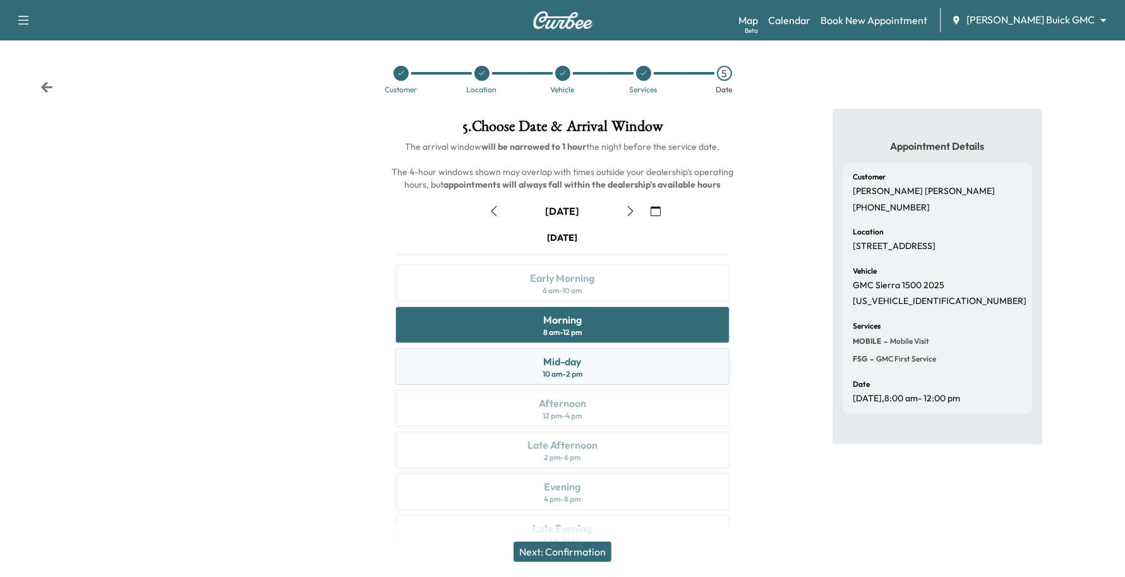
click at [603, 379] on div "Mid-day 10 am - 2 pm" at bounding box center [562, 366] width 335 height 37
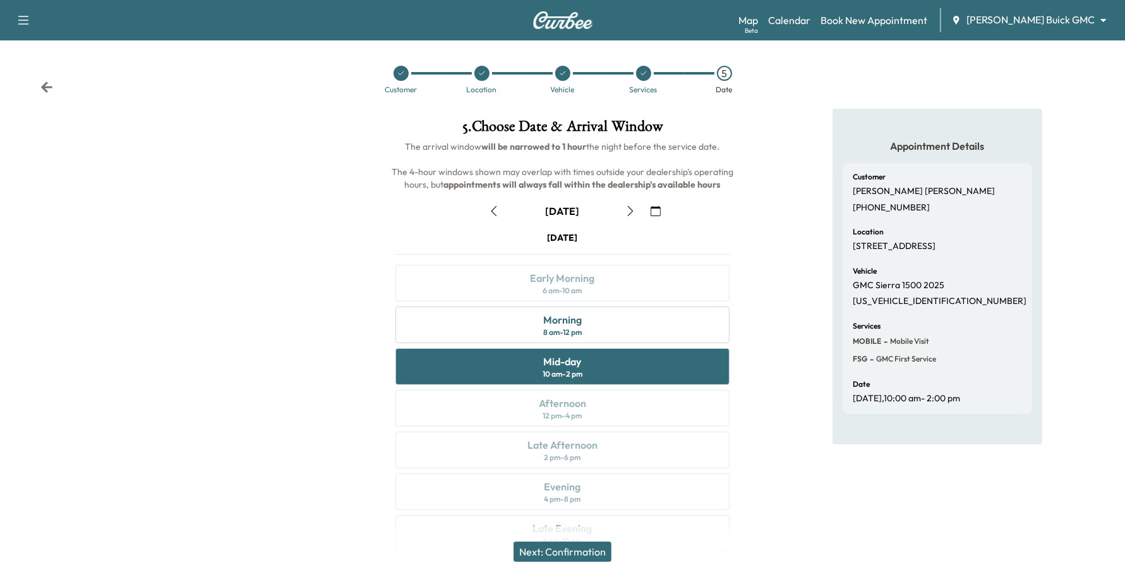
click at [599, 545] on div "Next: Confirmation" at bounding box center [562, 551] width 1125 height 51
click at [600, 545] on button "Next: Confirmation" at bounding box center [563, 551] width 98 height 20
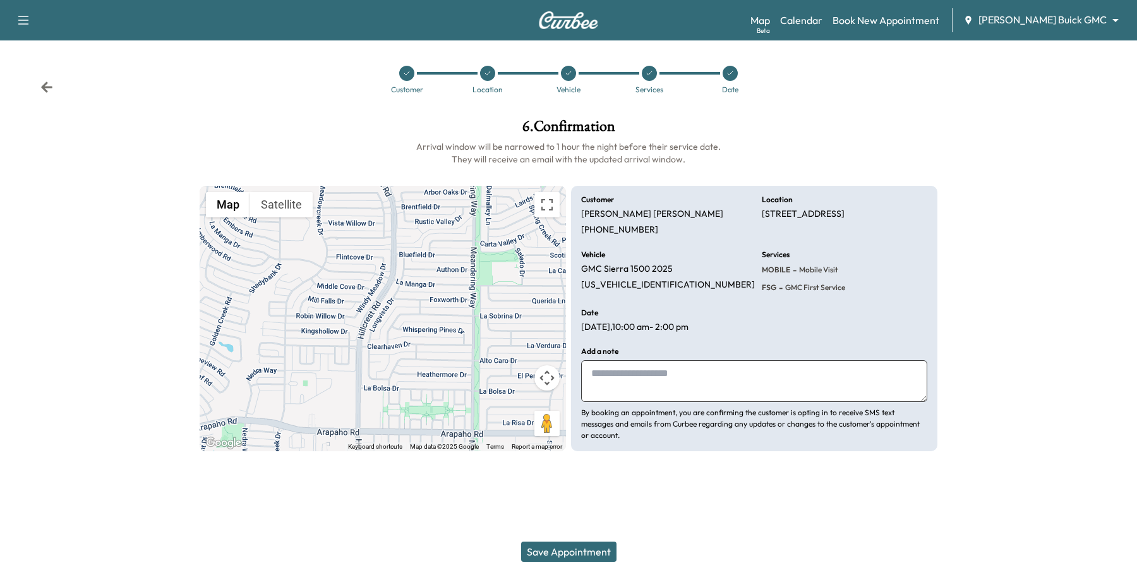
click at [605, 548] on button "Save Appointment" at bounding box center [568, 551] width 95 height 20
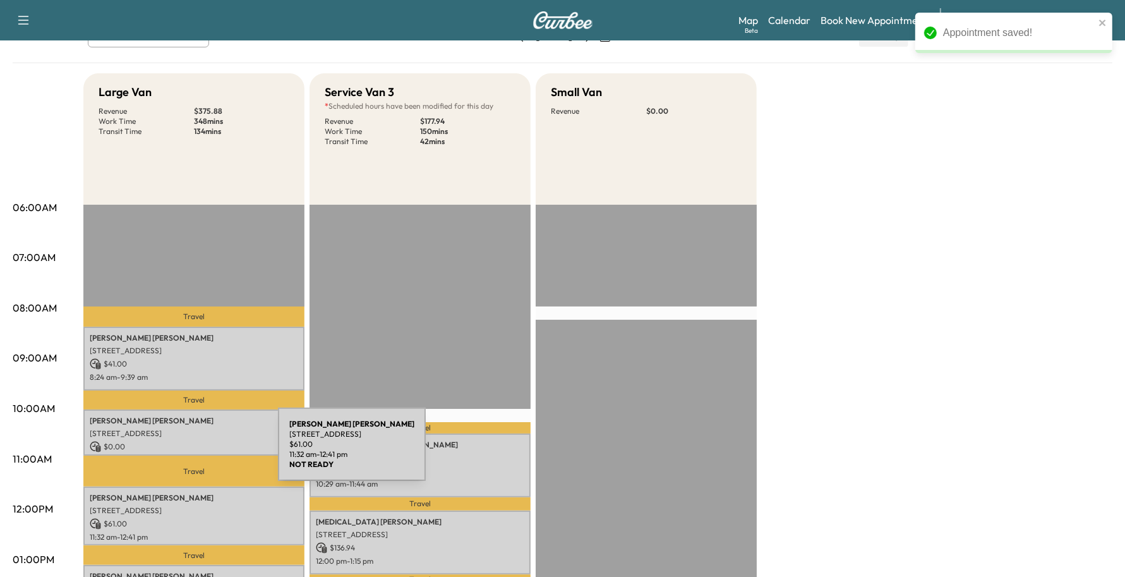
scroll to position [237, 0]
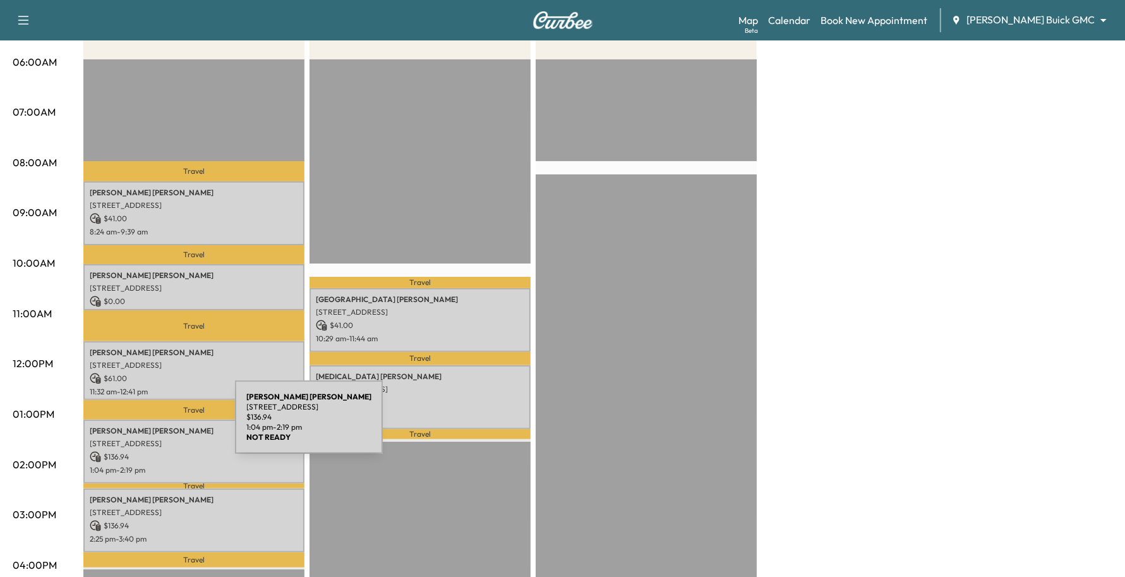
click at [140, 438] on p "[STREET_ADDRESS]" at bounding box center [194, 443] width 208 height 10
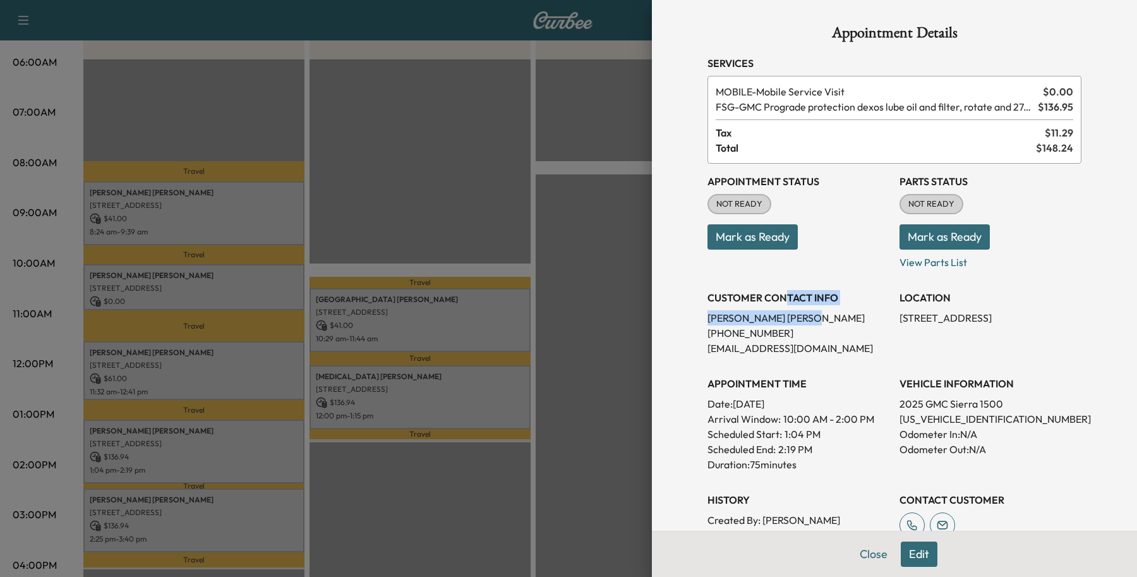
drag, startPoint x: 771, startPoint y: 299, endPoint x: 769, endPoint y: 308, distance: 9.8
click at [769, 308] on div "CUSTOMER CONTACT INFO [PERSON_NAME] [PHONE_NUMBER] [EMAIL_ADDRESS][DOMAIN_NAME]" at bounding box center [799, 318] width 182 height 76
click at [758, 321] on p "[PERSON_NAME]" at bounding box center [799, 317] width 182 height 15
drag, startPoint x: 758, startPoint y: 321, endPoint x: 723, endPoint y: 325, distance: 35.0
click at [692, 319] on div "Appointment Details Services MOBILE - Mobile Service Visit $ 0.00 FSG - GMC Pro…" at bounding box center [894, 363] width 404 height 727
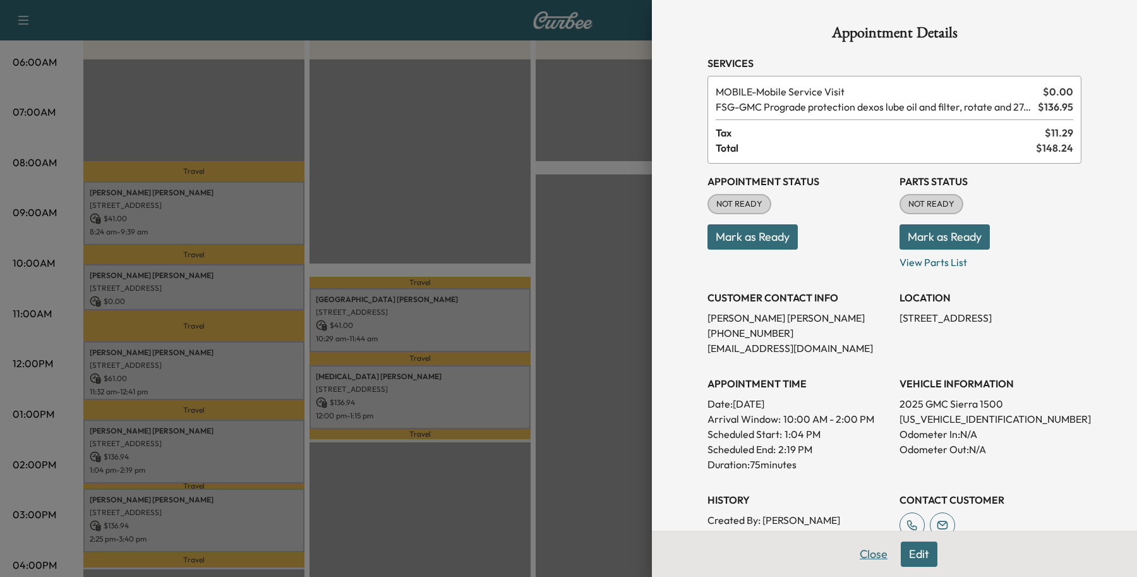
click at [867, 552] on button "Close" at bounding box center [874, 553] width 44 height 25
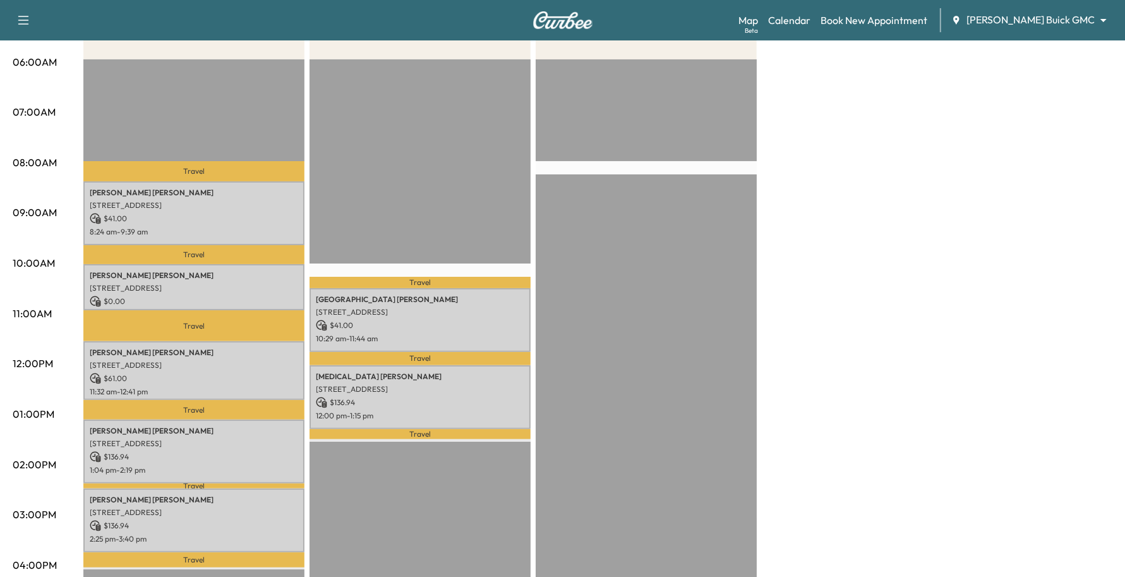
click at [1087, 11] on div "Map Beta Calendar Book New Appointment [PERSON_NAME] Buick GMC ******** ​" at bounding box center [927, 20] width 377 height 24
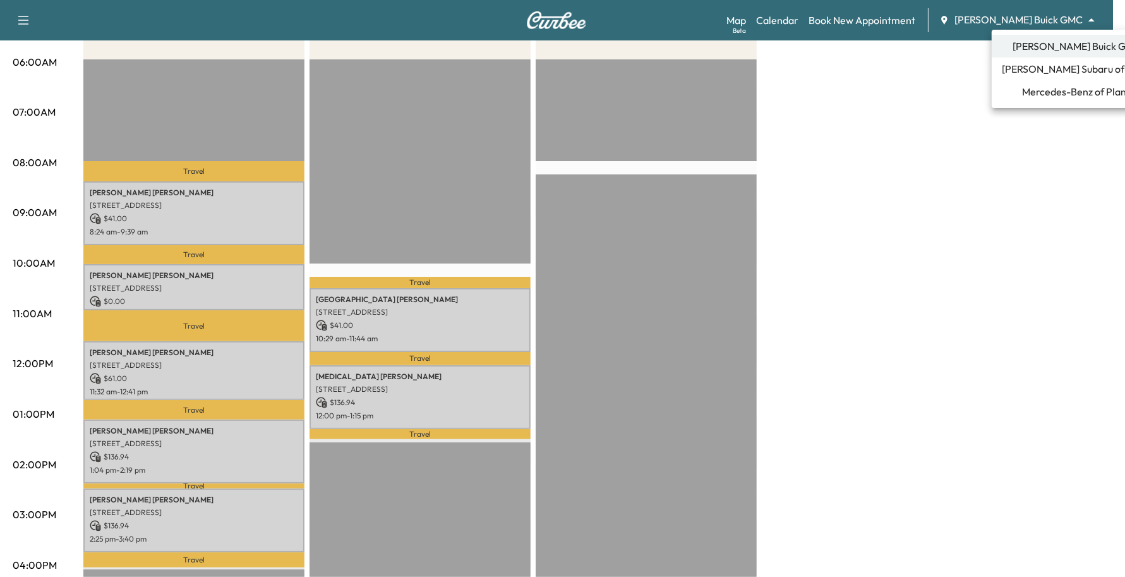
click at [1087, 23] on body "Support Log Out Map Beta Calendar Book New Appointment [PERSON_NAME] Buick GMC …" at bounding box center [562, 51] width 1125 height 577
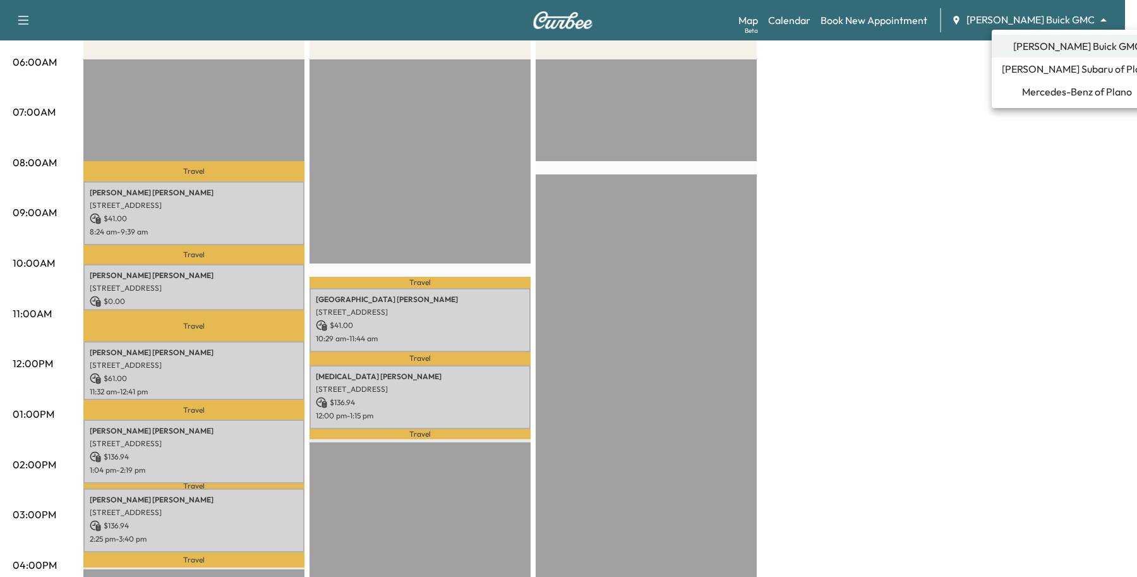
click at [1041, 77] on li "[PERSON_NAME] Subaru of Plano" at bounding box center [1077, 68] width 171 height 23
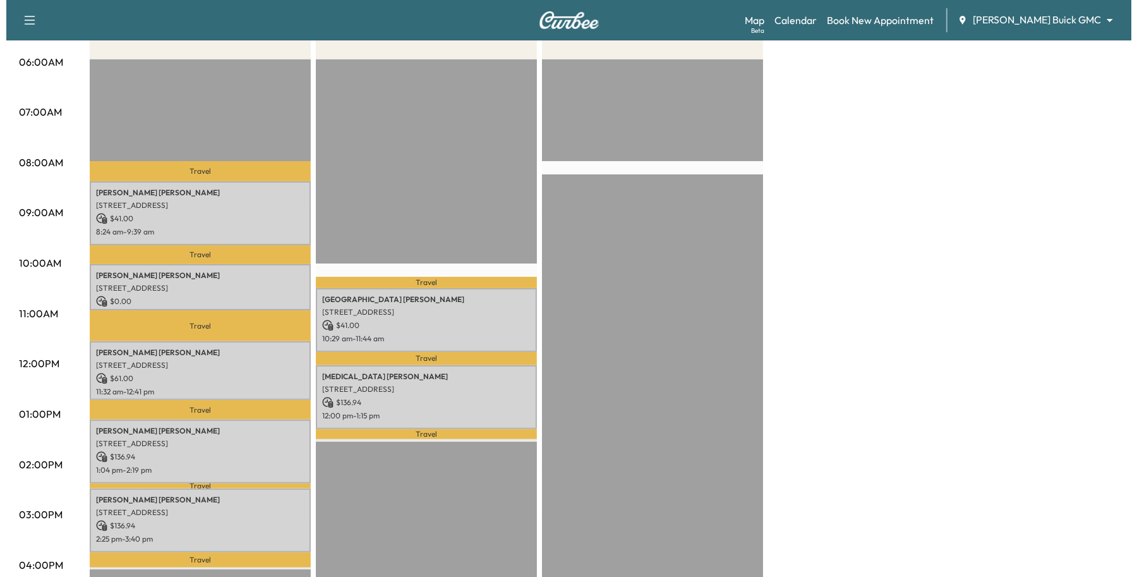
scroll to position [0, 0]
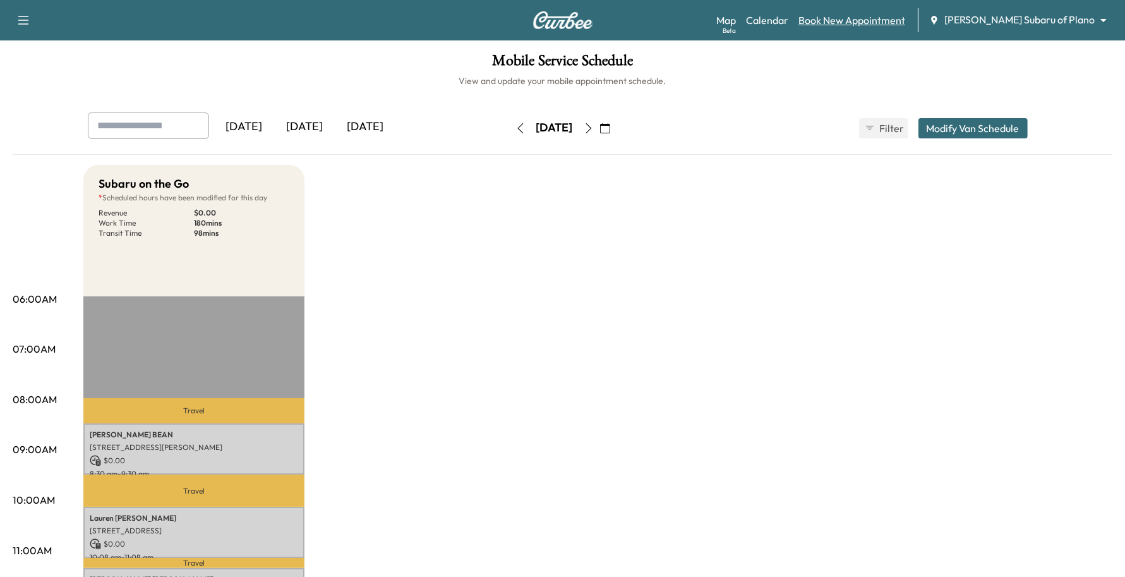
click at [883, 24] on link "Book New Appointment" at bounding box center [852, 20] width 107 height 15
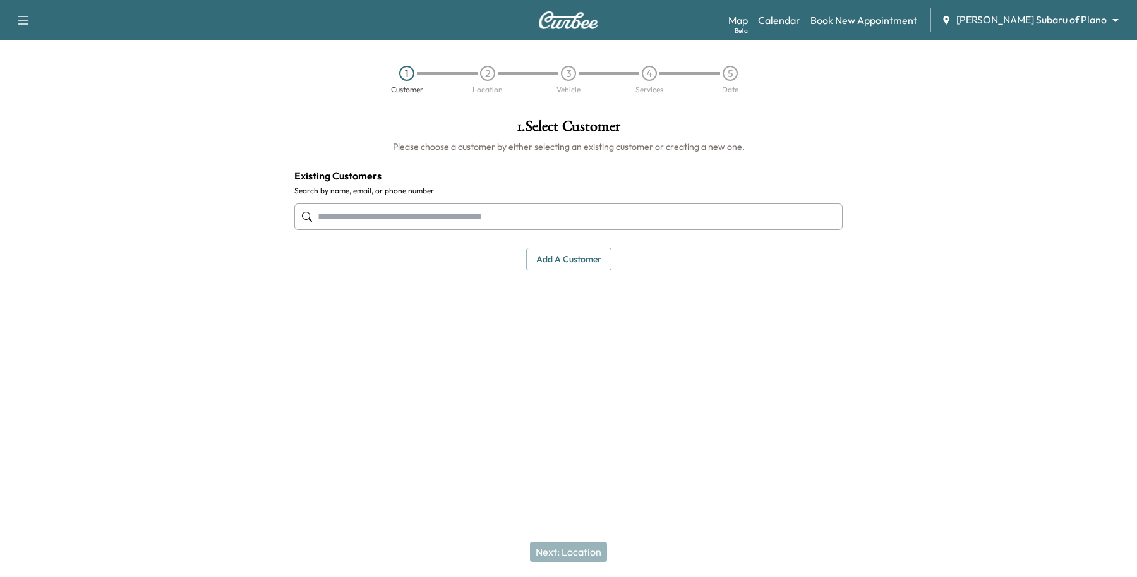
click at [536, 210] on input "text" at bounding box center [568, 216] width 548 height 27
type input "*"
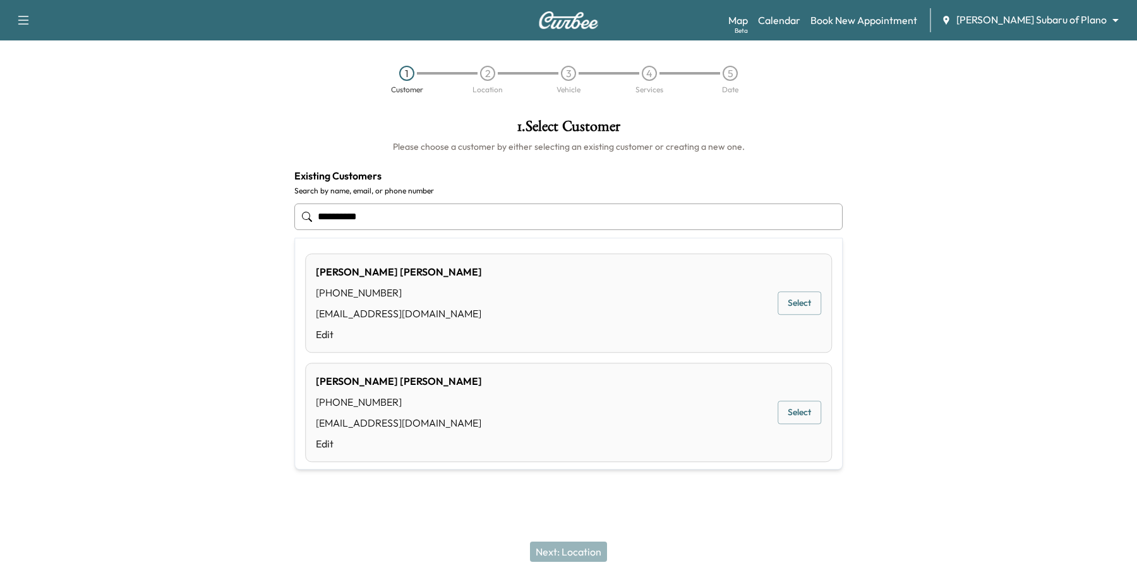
type input "**********"
click at [976, 365] on div at bounding box center [995, 253] width 284 height 289
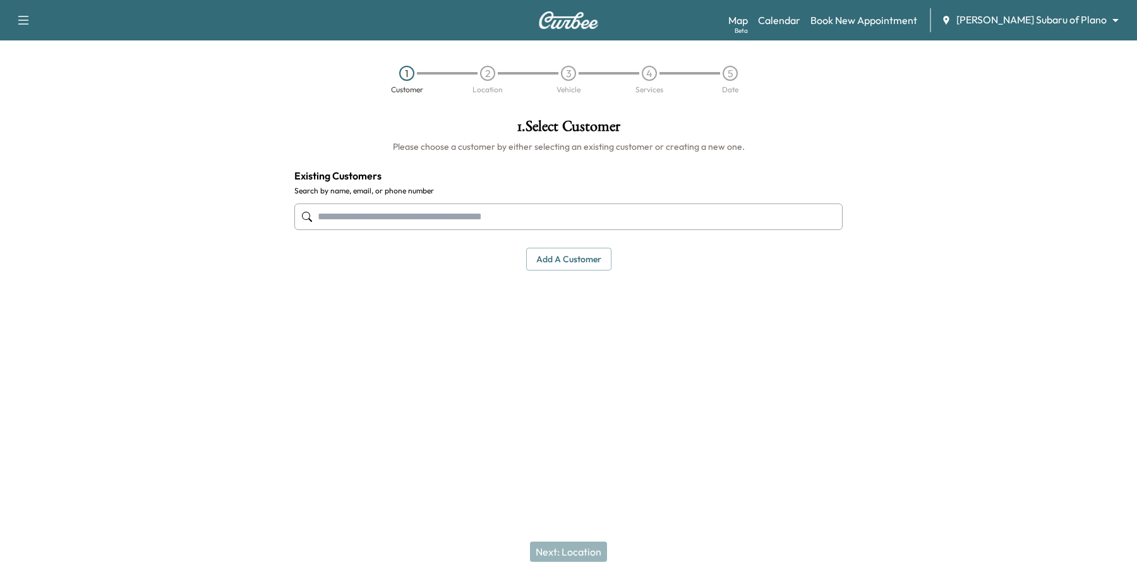
click at [541, 264] on button "Add a customer" at bounding box center [568, 259] width 85 height 23
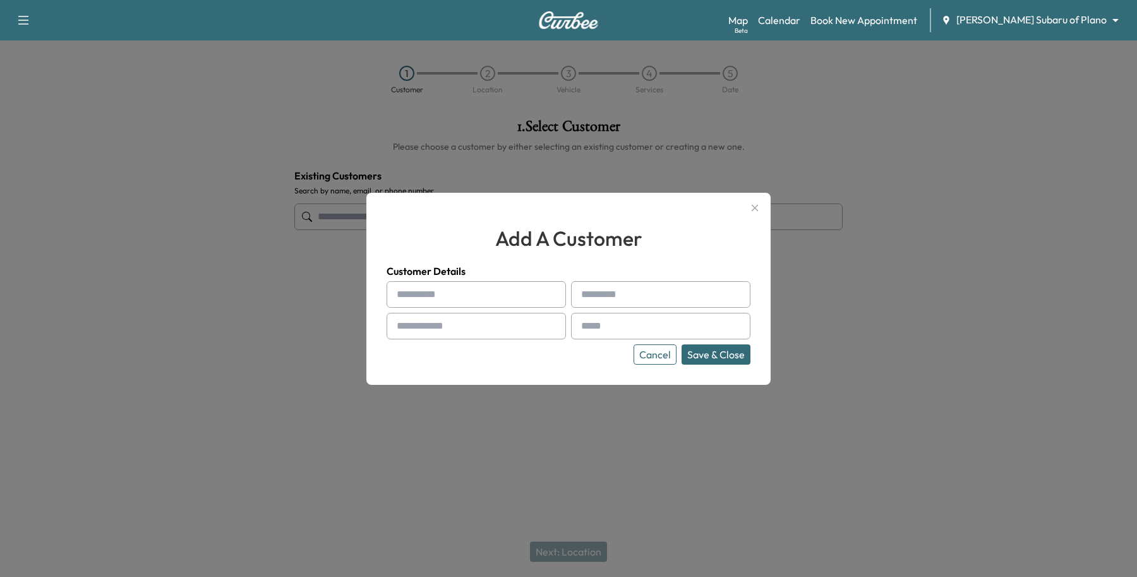
click at [405, 295] on div at bounding box center [399, 294] width 15 height 15
click at [416, 295] on input "text" at bounding box center [476, 294] width 179 height 27
type input "*****"
click at [597, 305] on input "text" at bounding box center [660, 294] width 179 height 27
type input "******"
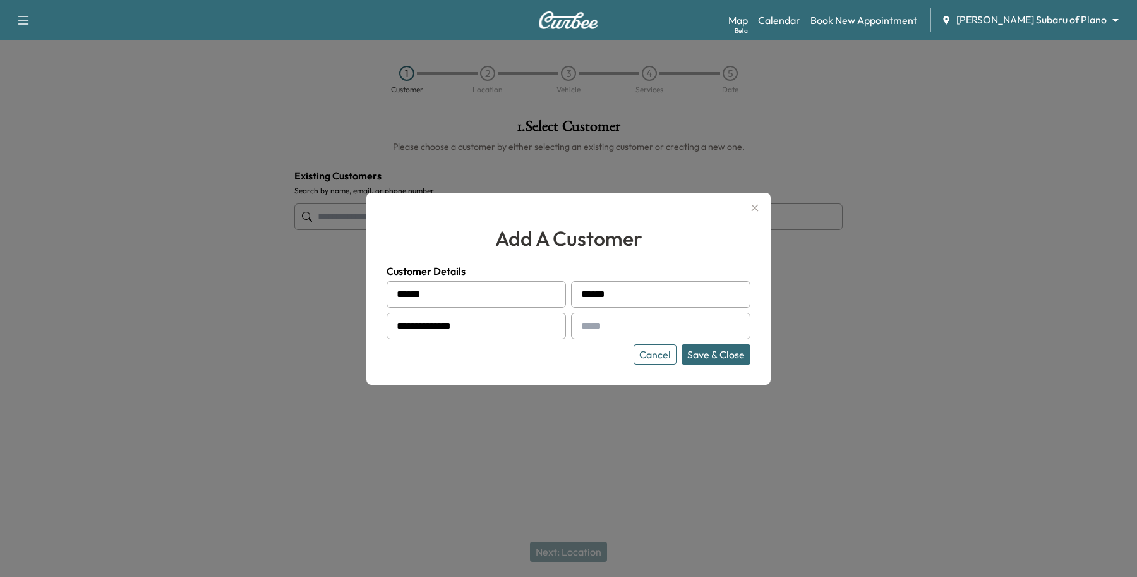
type input "**********"
click at [670, 321] on input "text" at bounding box center [660, 326] width 179 height 27
type input "*"
type input "**********"
click at [736, 358] on button "Save & Close" at bounding box center [716, 354] width 69 height 20
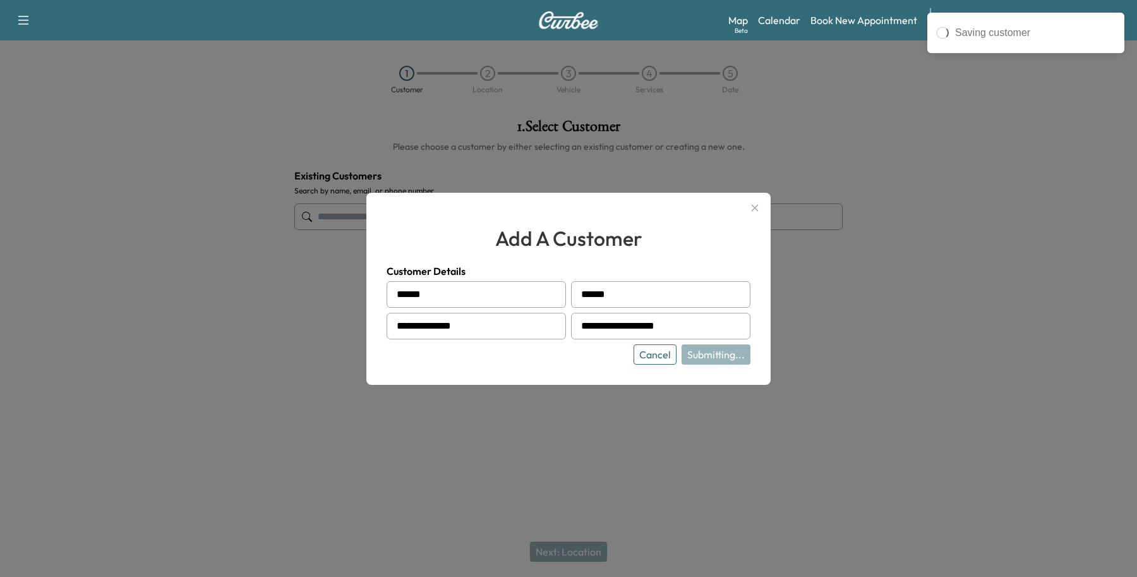
type input "**********"
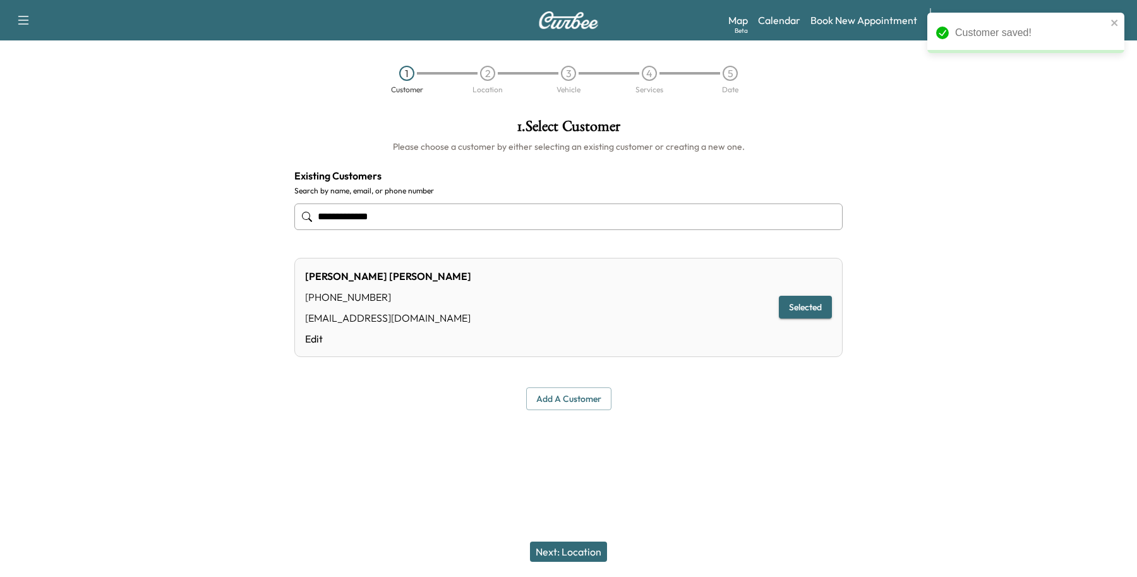
click at [598, 557] on button "Next: Location" at bounding box center [568, 551] width 77 height 20
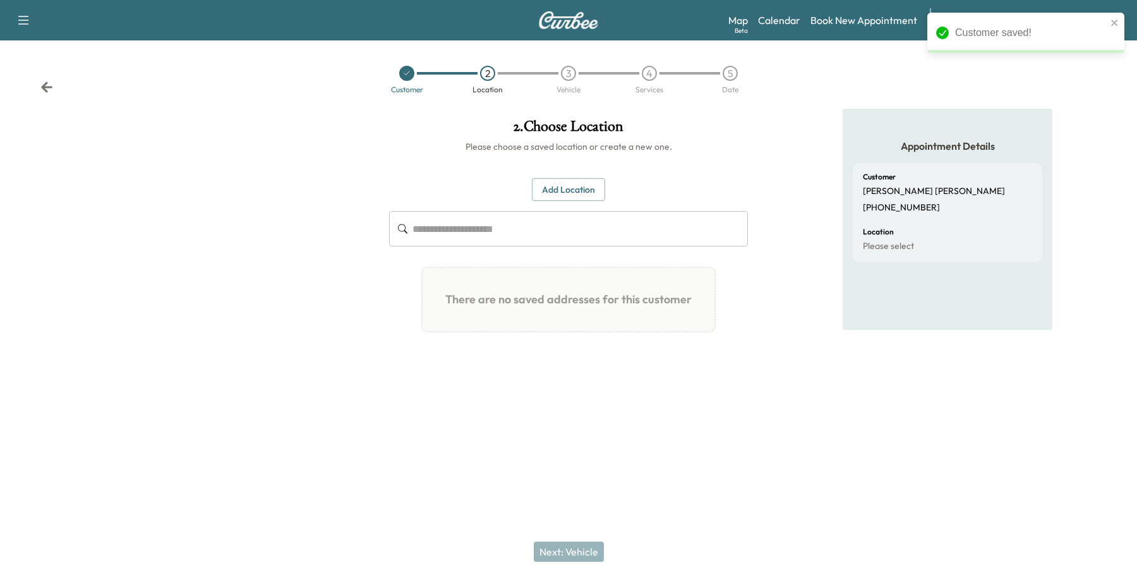
click at [550, 190] on button "Add Location" at bounding box center [568, 189] width 73 height 23
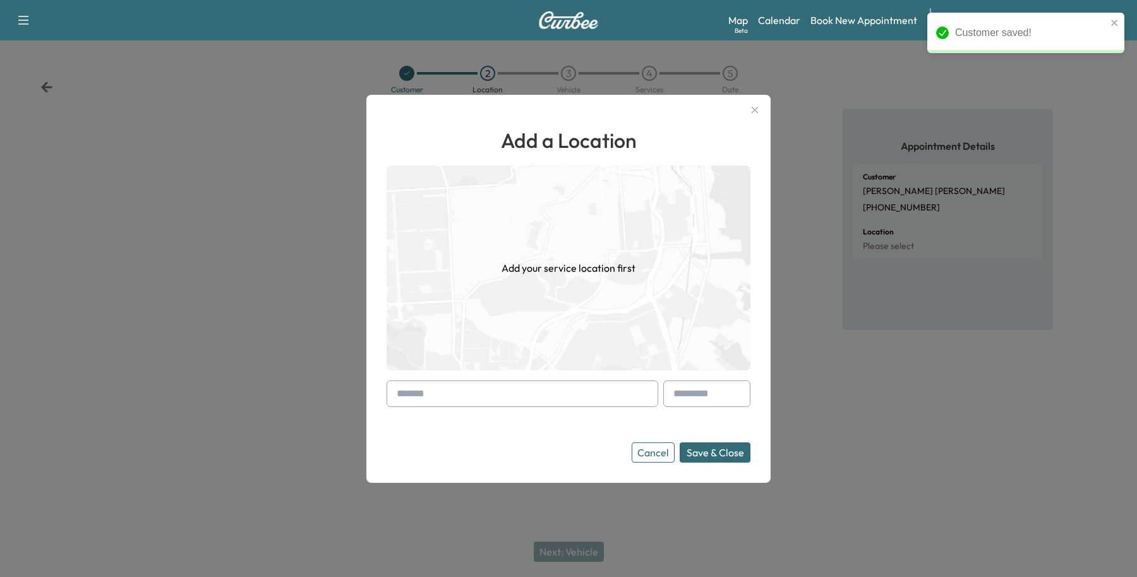
click at [433, 409] on form "Cancel Save & Close" at bounding box center [569, 421] width 364 height 82
click at [471, 390] on input "text" at bounding box center [523, 393] width 272 height 27
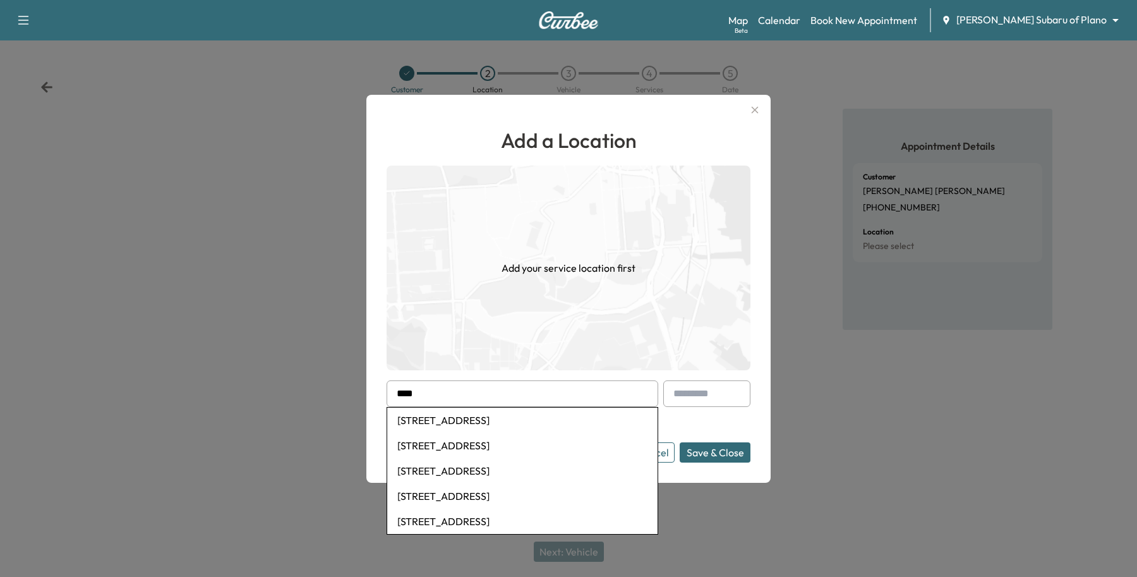
click at [443, 443] on li "[STREET_ADDRESS]" at bounding box center [522, 445] width 270 height 25
type input "**********"
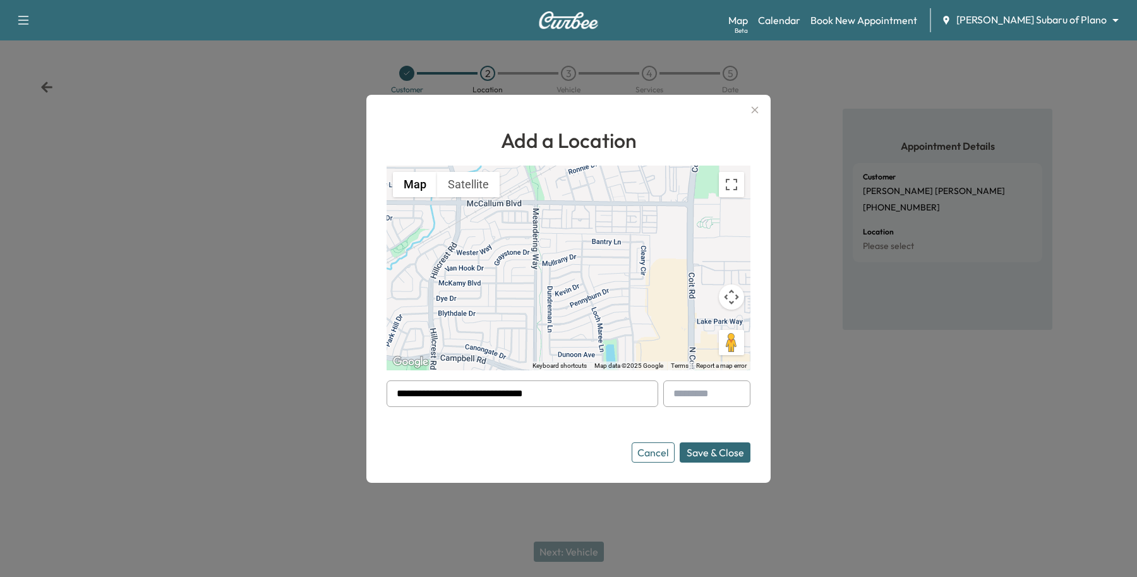
click at [694, 459] on button "Save & Close" at bounding box center [715, 452] width 71 height 20
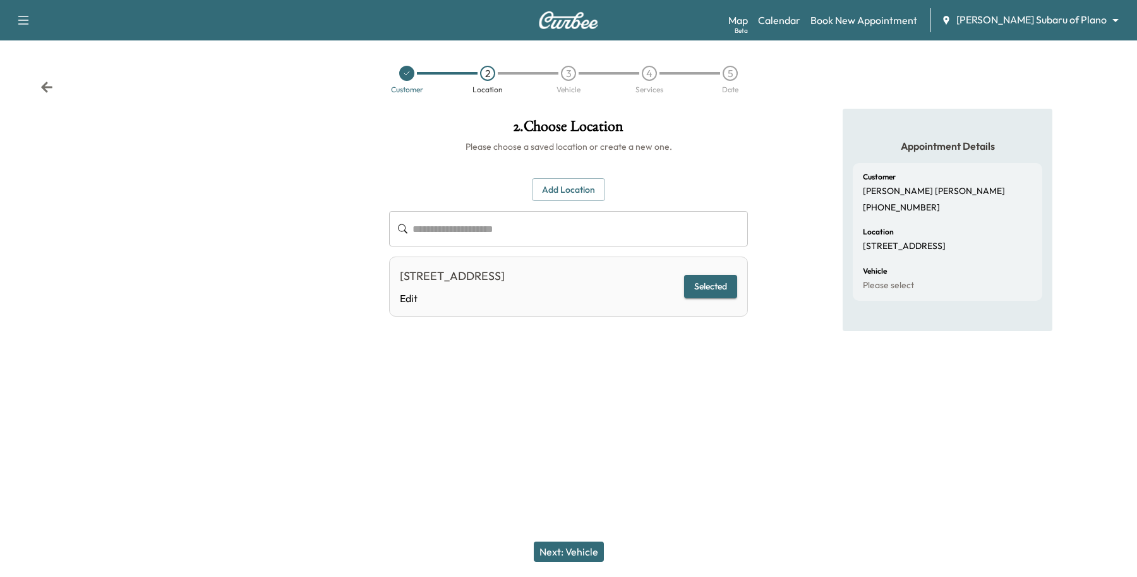
click at [581, 547] on button "Next: Vehicle" at bounding box center [569, 551] width 70 height 20
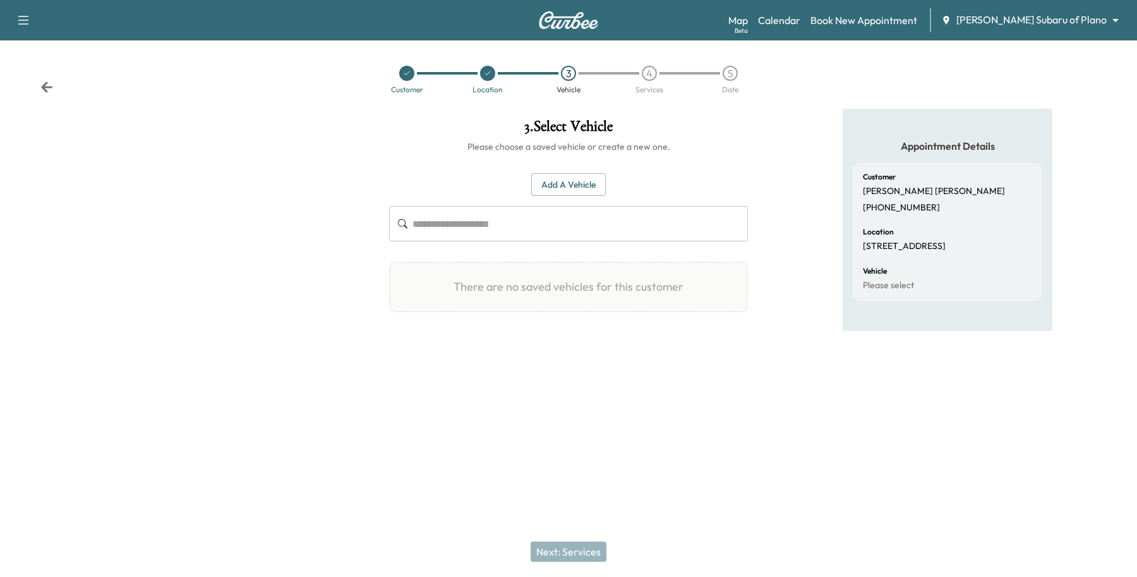
click at [557, 185] on button "Add a Vehicle" at bounding box center [568, 184] width 75 height 23
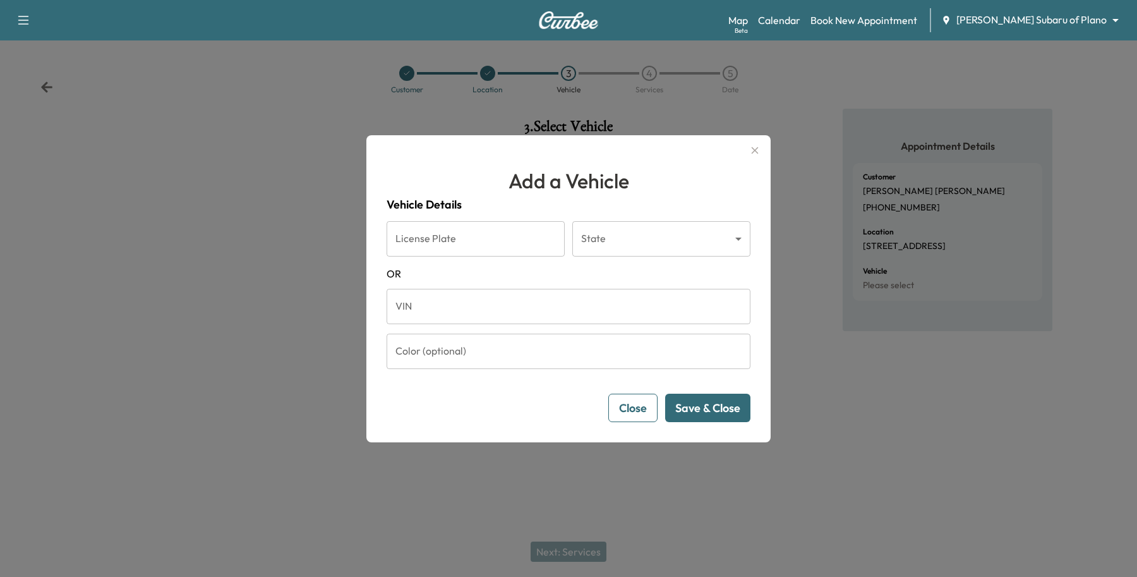
click at [474, 317] on input "VIN" at bounding box center [569, 306] width 364 height 35
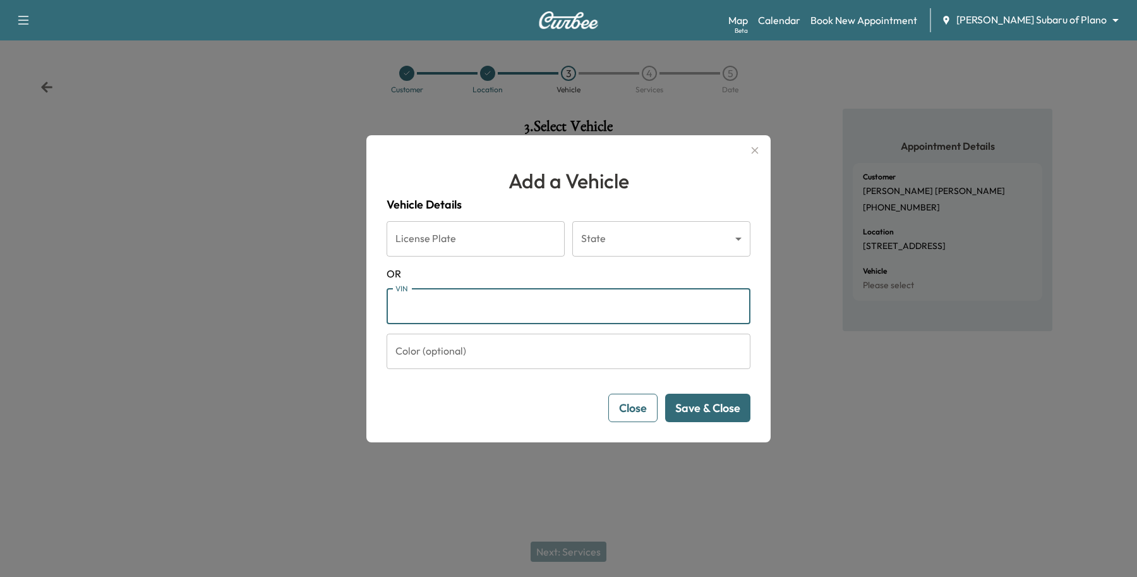
click at [395, 302] on input "VIN" at bounding box center [569, 306] width 364 height 35
paste input "**********"
type input "**********"
click at [690, 413] on button "Save & Close" at bounding box center [707, 408] width 85 height 28
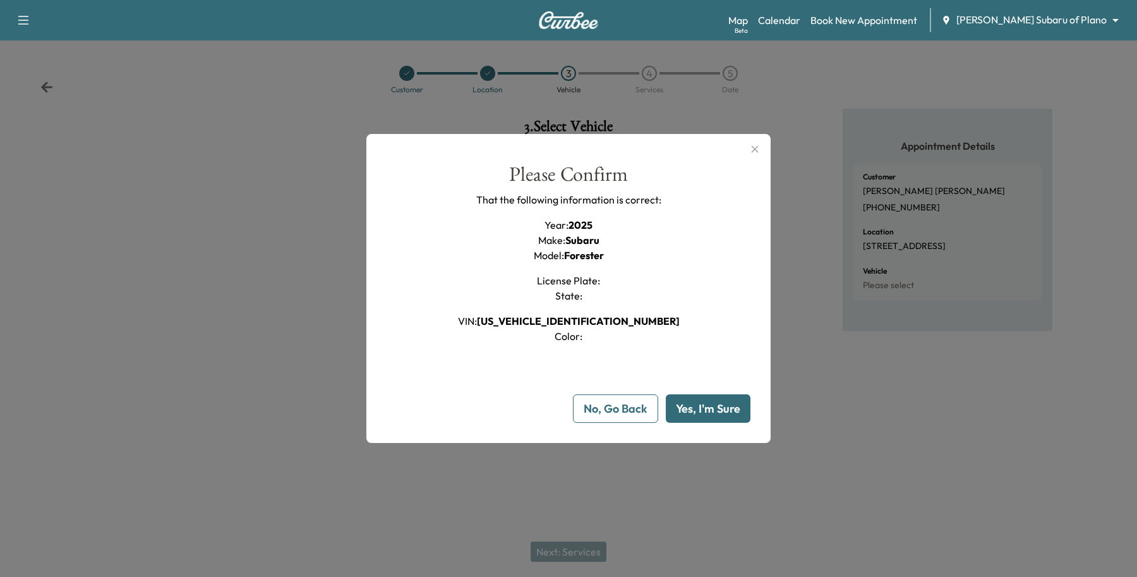
click at [721, 399] on button "Yes, I'm Sure" at bounding box center [708, 408] width 85 height 28
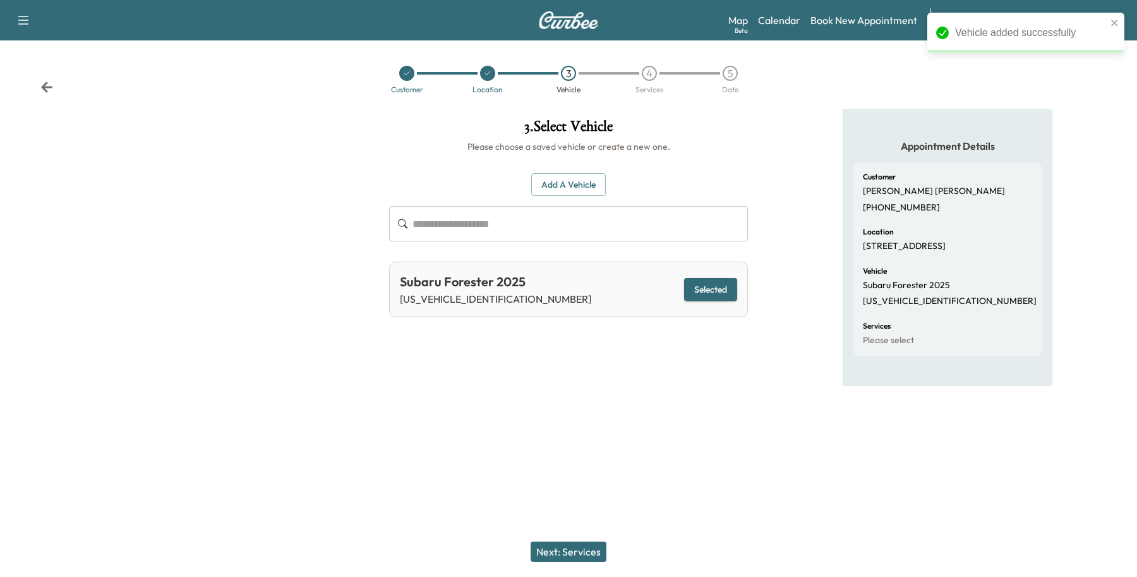
click at [574, 546] on button "Next: Services" at bounding box center [569, 551] width 76 height 20
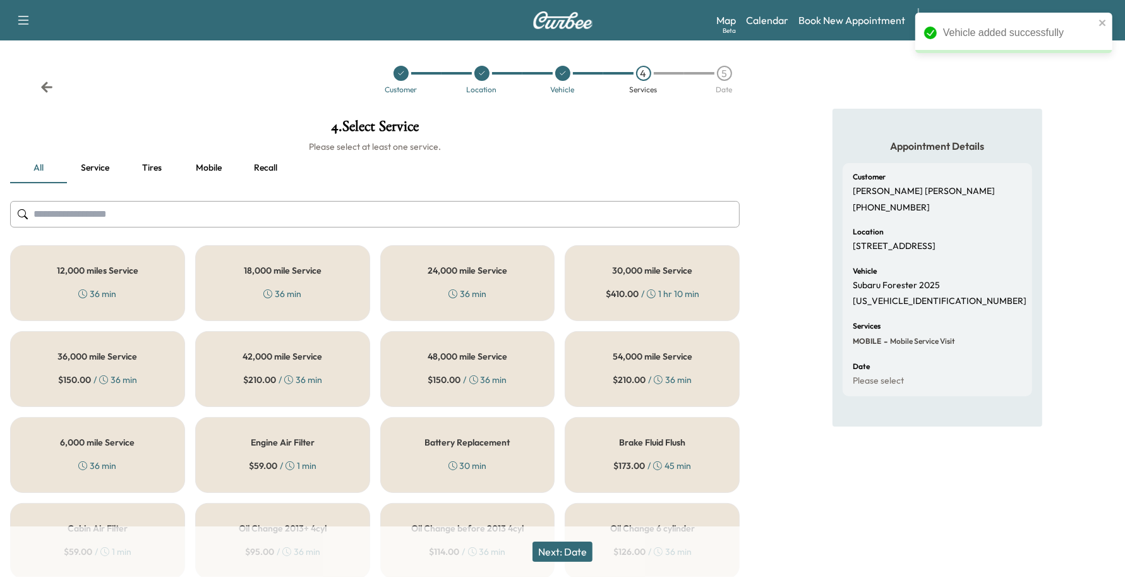
click at [81, 449] on div "6,000 mile Service 36 min" at bounding box center [97, 455] width 175 height 76
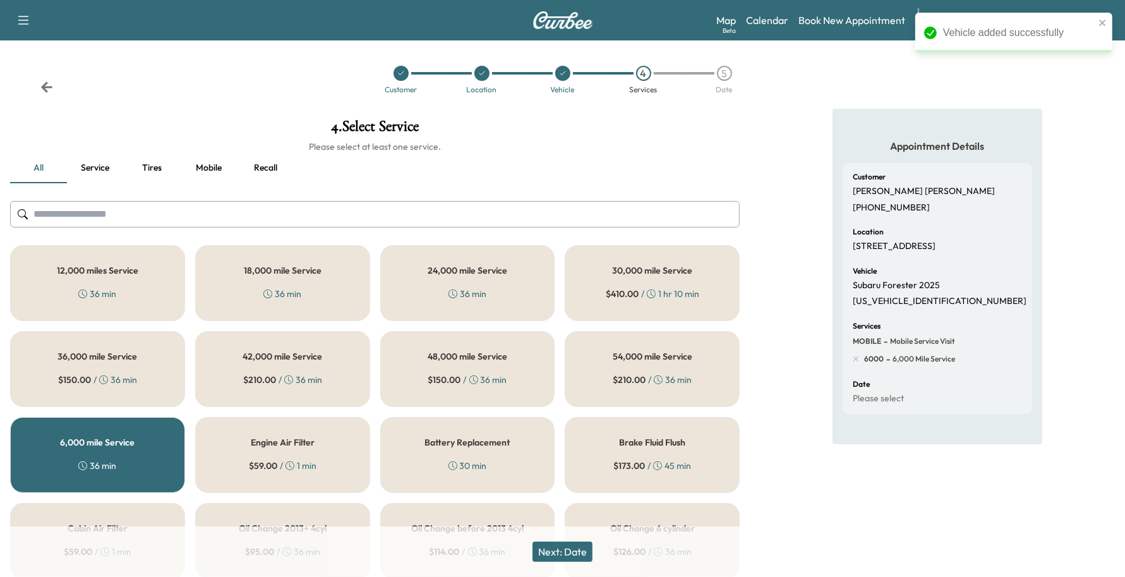
click at [569, 550] on button "Next: Date" at bounding box center [563, 551] width 60 height 20
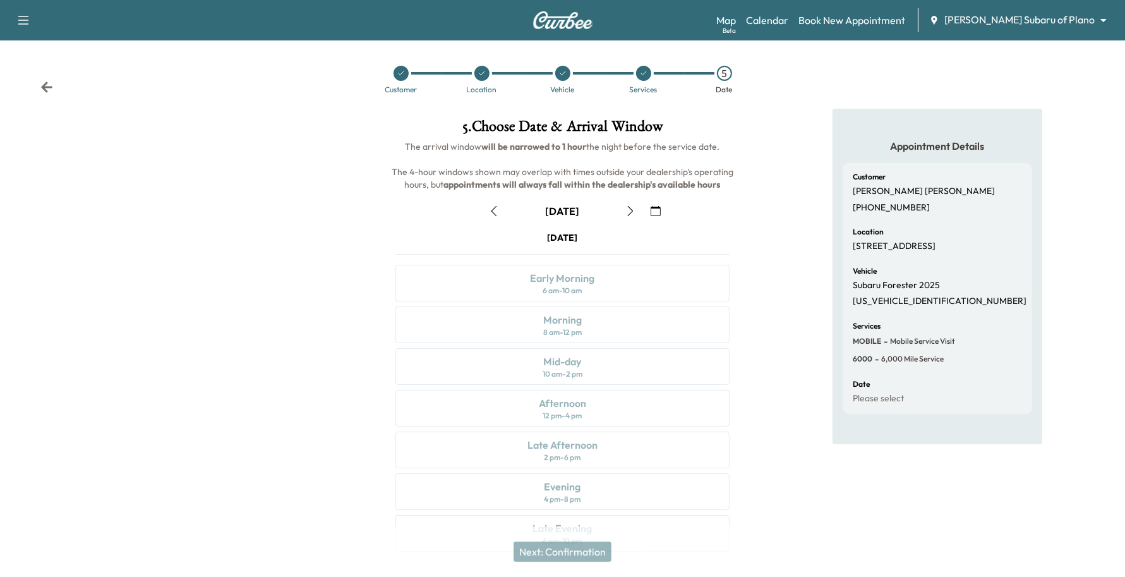
click at [652, 210] on icon "button" at bounding box center [656, 211] width 10 height 10
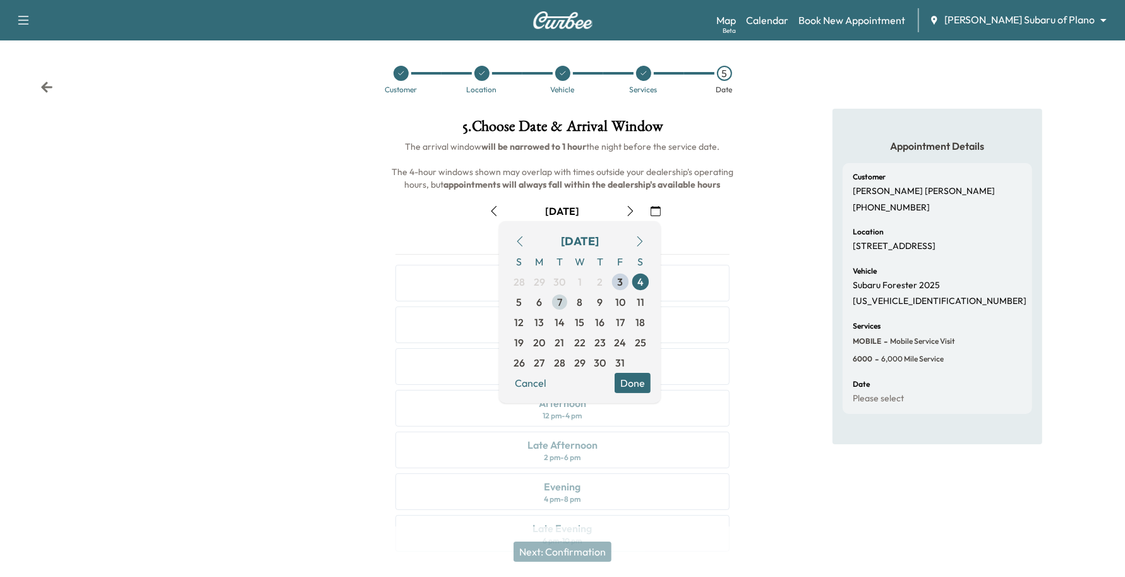
click at [554, 306] on span "7" at bounding box center [560, 302] width 20 height 20
click at [561, 327] on span "14" at bounding box center [560, 322] width 10 height 15
click at [633, 384] on button "Done" at bounding box center [633, 383] width 36 height 20
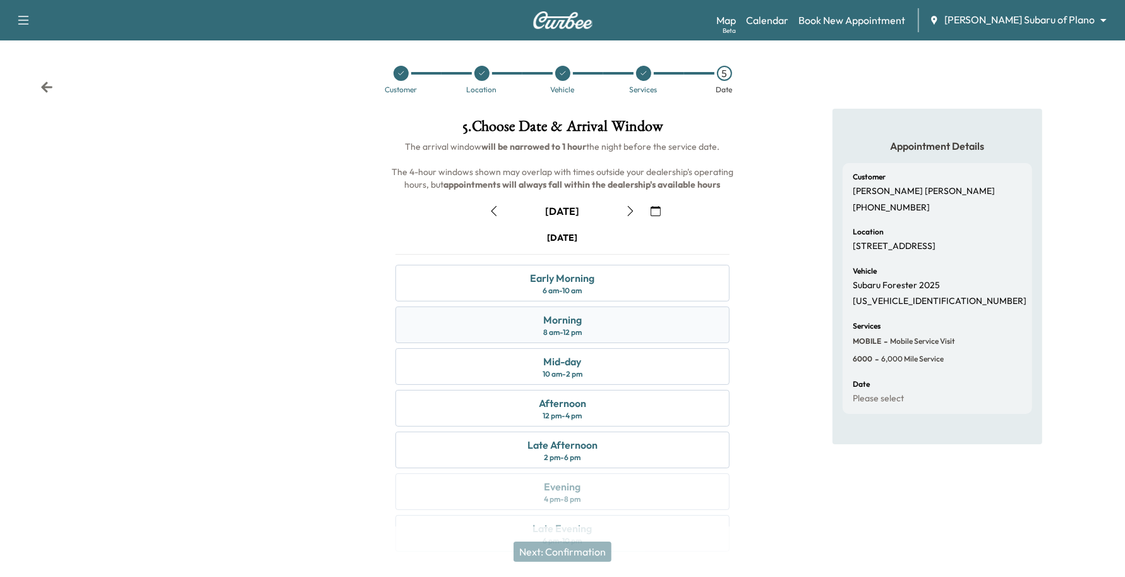
click at [593, 323] on div "Morning 8 am - 12 pm" at bounding box center [562, 324] width 335 height 37
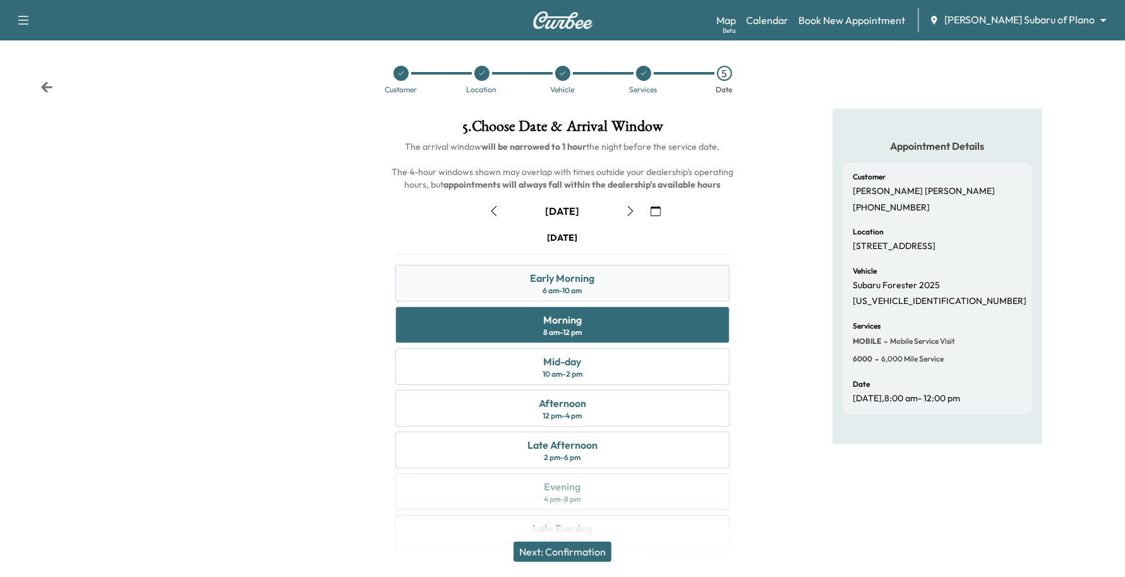
click at [610, 289] on div "Early Morning 6 am - 10 am" at bounding box center [562, 283] width 335 height 37
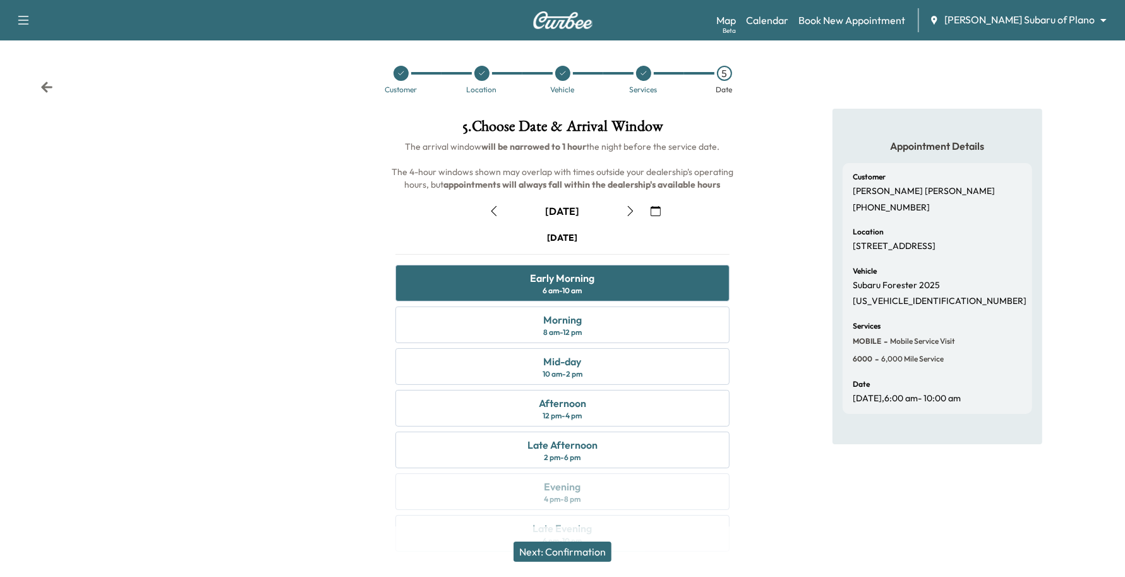
click at [579, 554] on button "Next: Confirmation" at bounding box center [563, 551] width 98 height 20
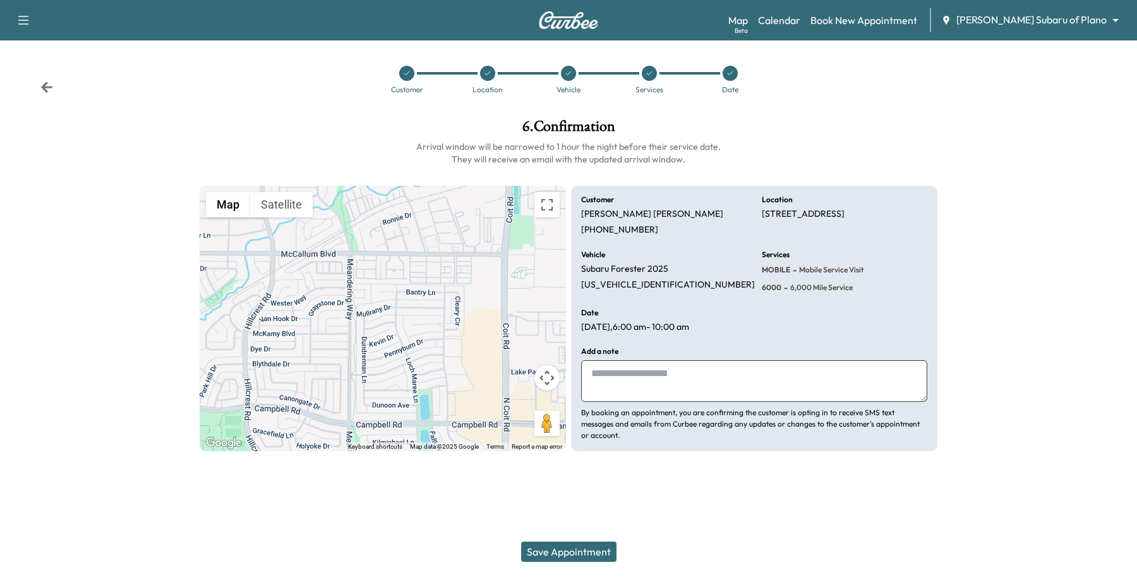
click at [585, 546] on button "Save Appointment" at bounding box center [568, 551] width 95 height 20
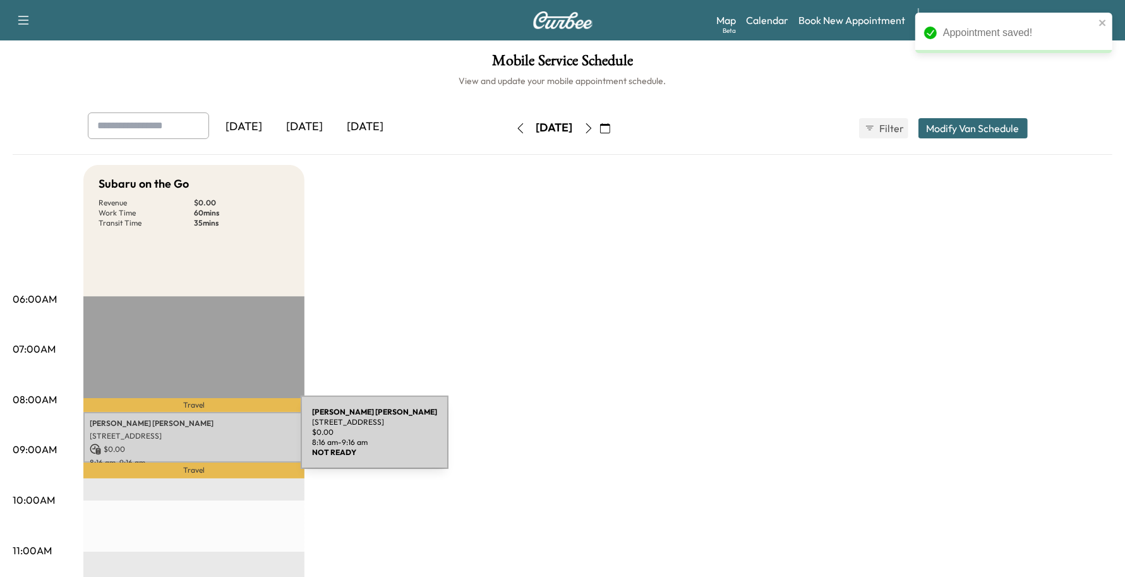
click at [206, 440] on div "[PERSON_NAME] [STREET_ADDRESS] $ 0.00 8:16 am - 9:16 am" at bounding box center [193, 437] width 221 height 51
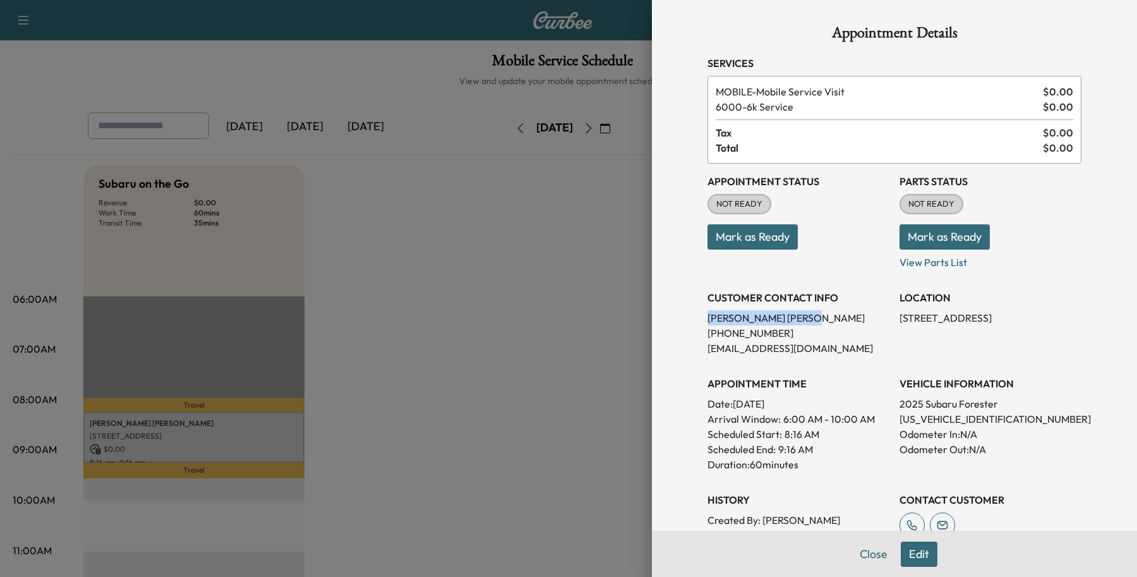
drag, startPoint x: 744, startPoint y: 317, endPoint x: 693, endPoint y: 319, distance: 50.6
click at [693, 319] on div "Appointment Details Services MOBILE - Mobile Service Visit $ 0.00 6000 - 6k Ser…" at bounding box center [894, 363] width 404 height 727
copy p "[PERSON_NAME]"
drag, startPoint x: 773, startPoint y: 327, endPoint x: 694, endPoint y: 334, distance: 79.3
click at [694, 334] on div "Appointment Details Services MOBILE - Mobile Service Visit $ 0.00 6000 - 6k Ser…" at bounding box center [894, 363] width 404 height 727
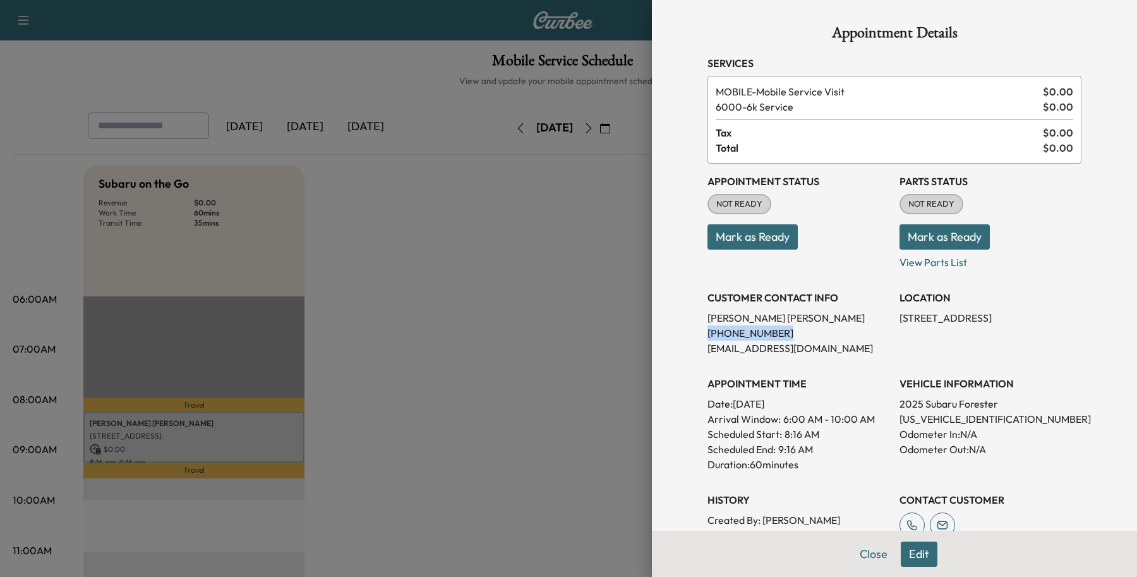
copy p "[PHONE_NUMBER]"
